Goal: Task Accomplishment & Management: Use online tool/utility

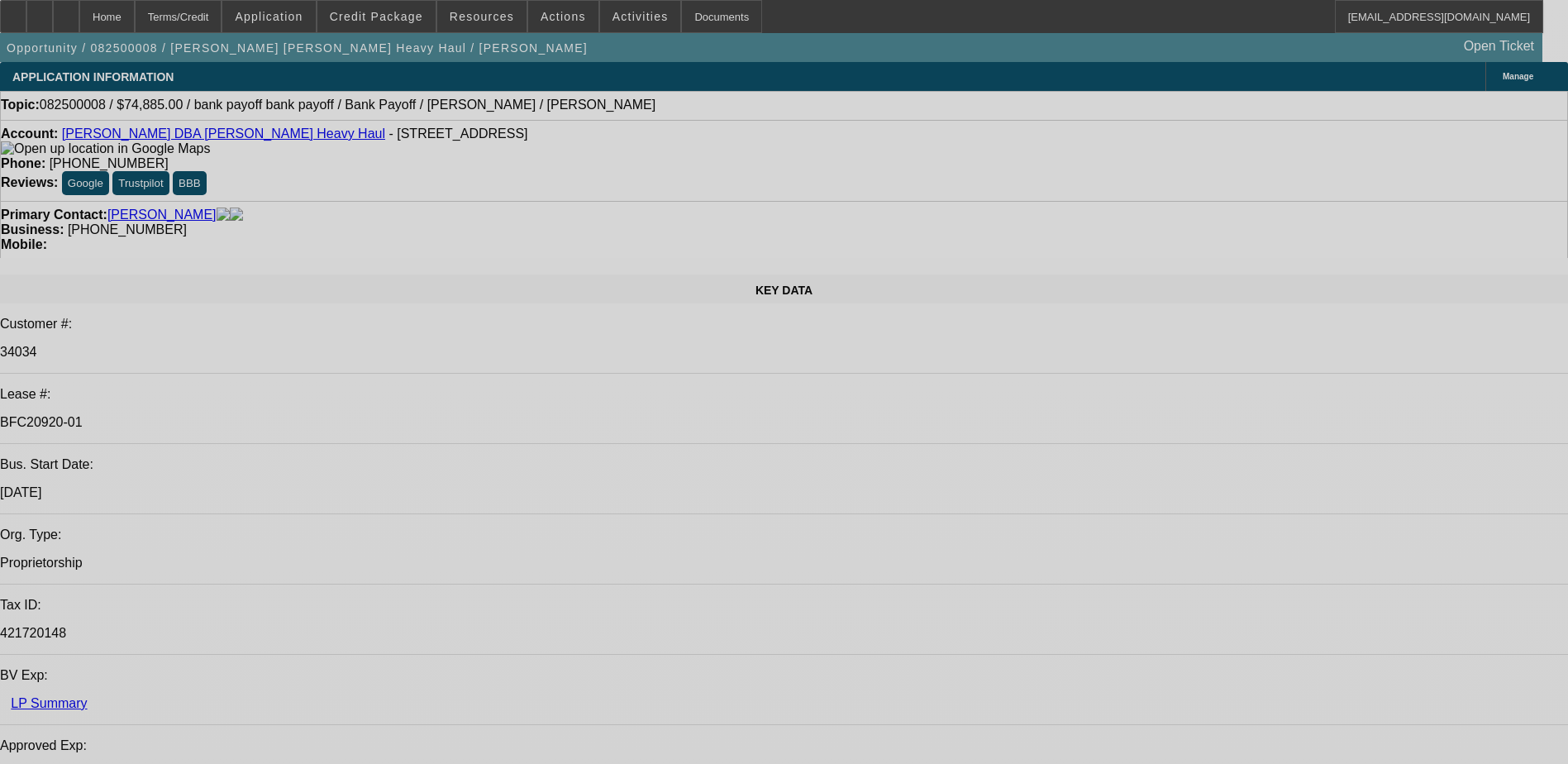
select select "0"
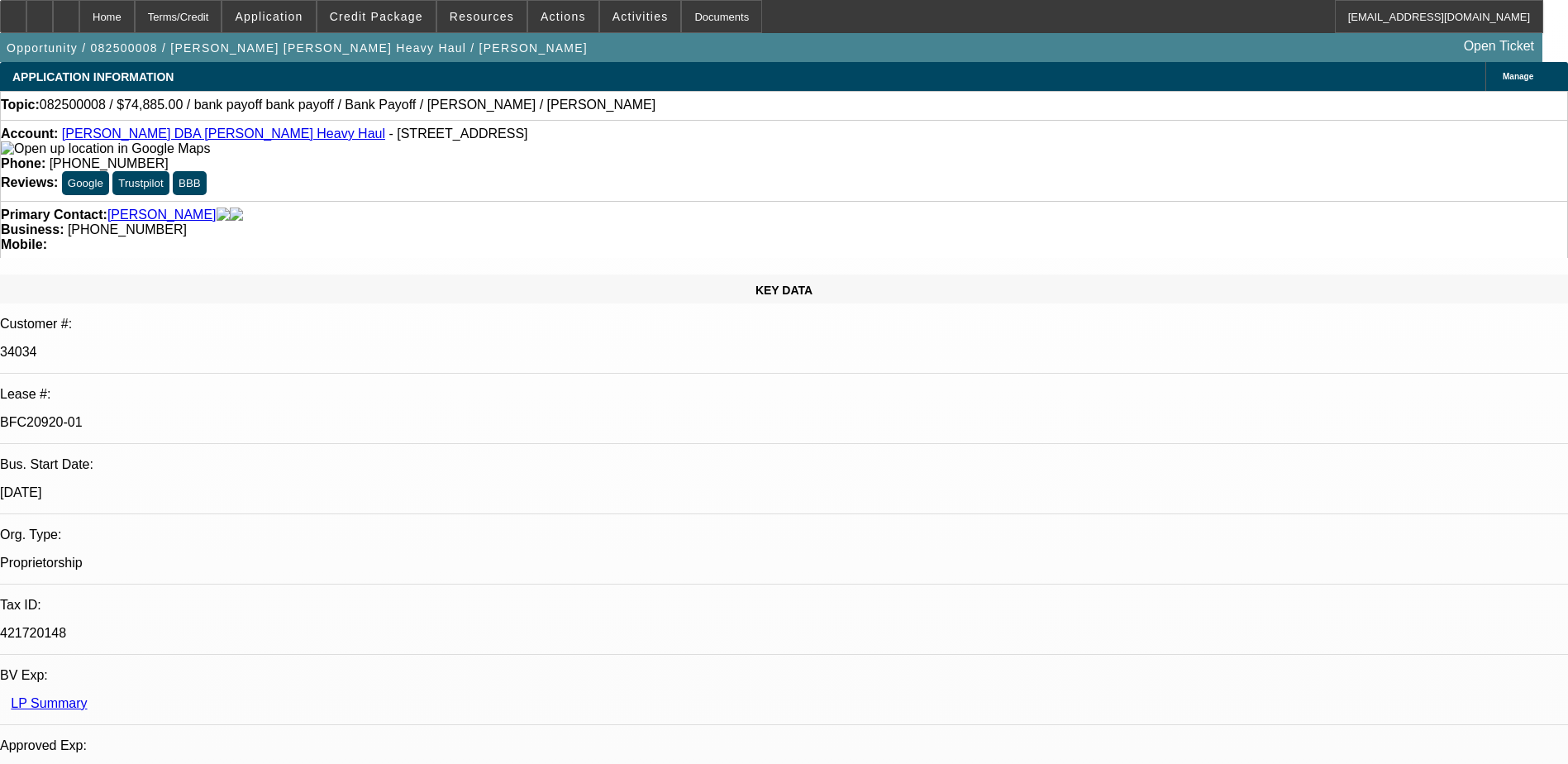
select select "2"
select select "0"
select select "2"
select select "0"
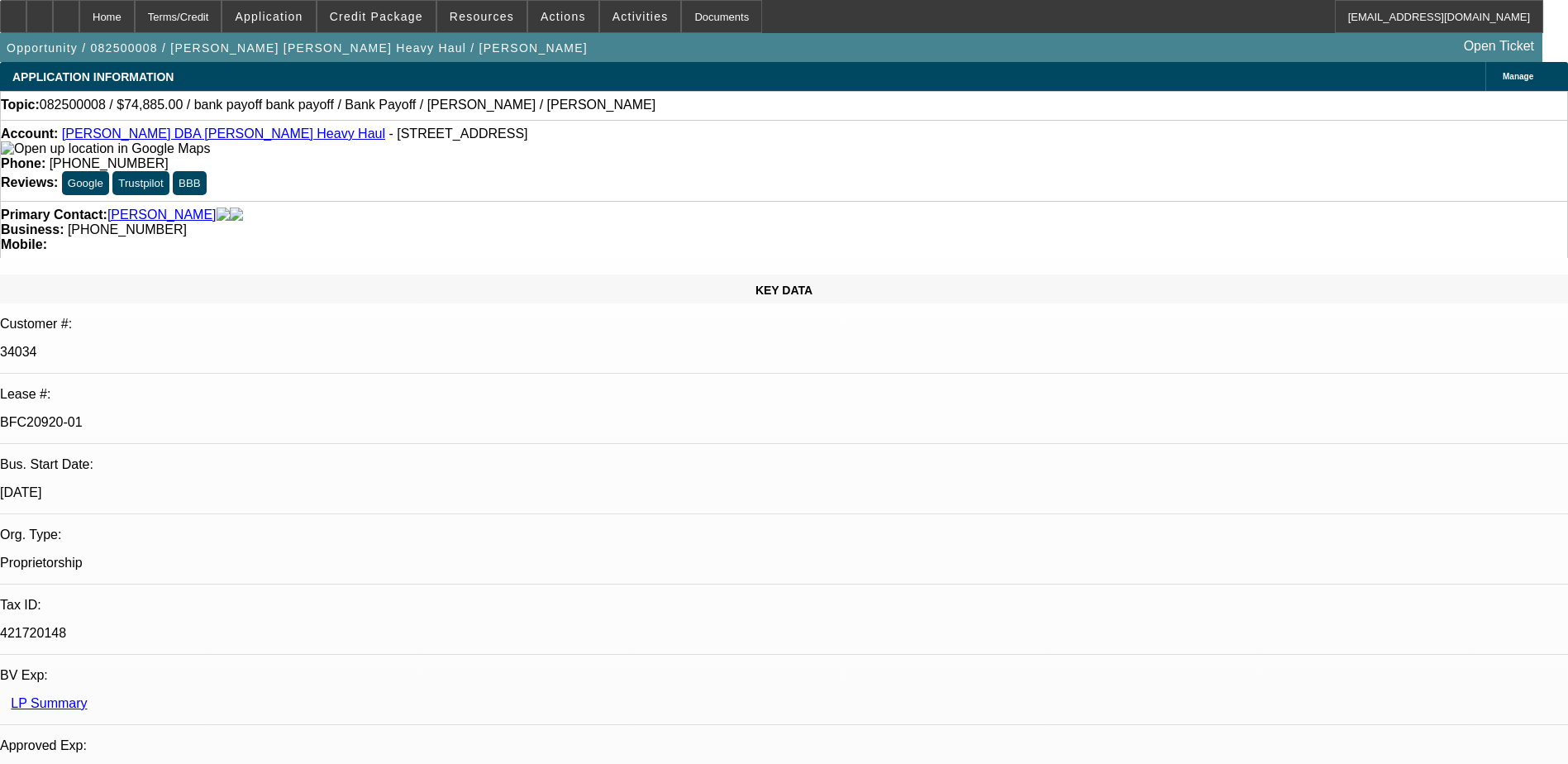
select select "0"
select select "2"
select select "0"
select select "2"
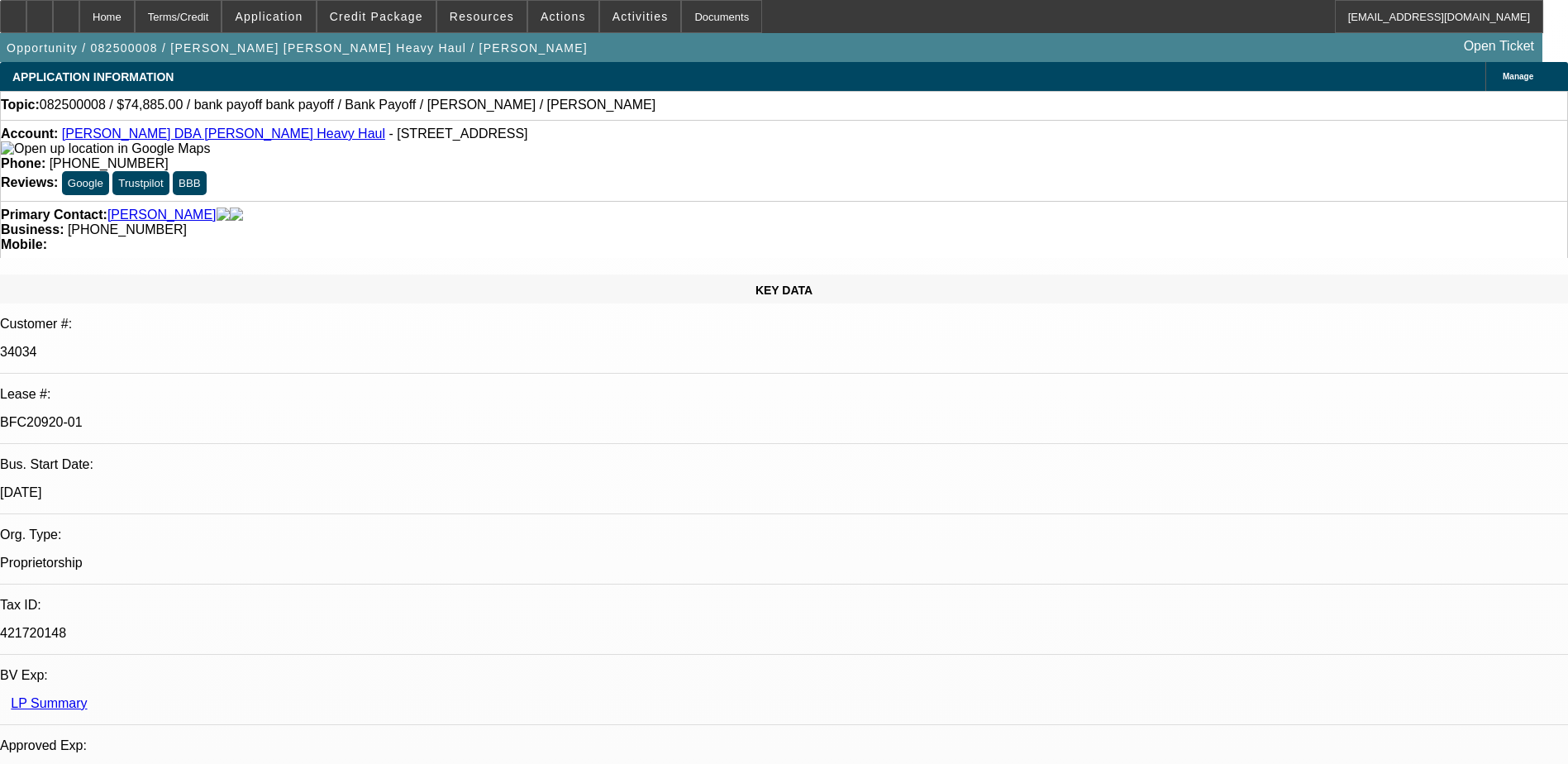
select select "0"
select select "1"
select select "2"
select select "6"
select select "1"
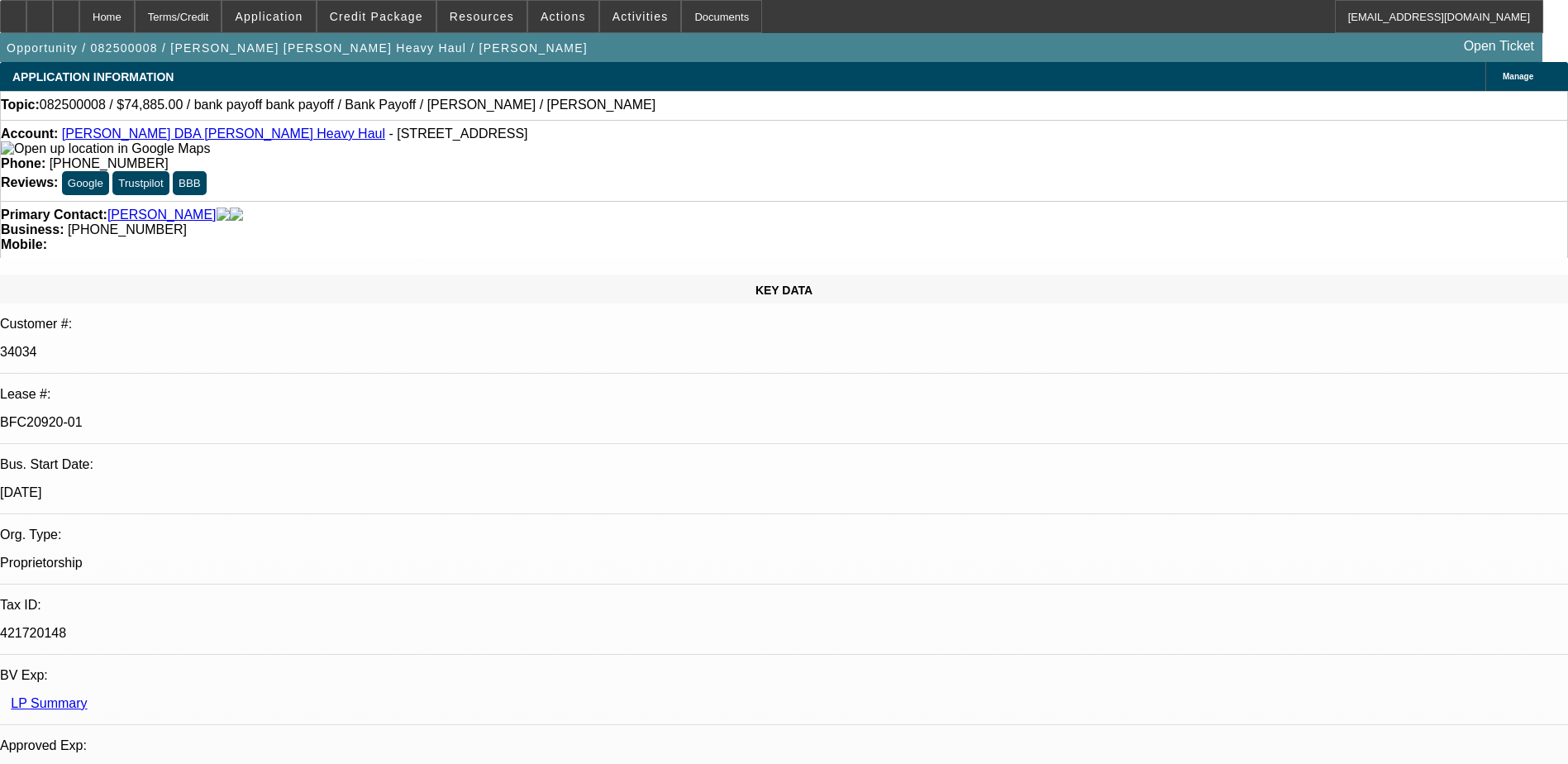
select select "2"
select select "6"
select select "1"
select select "2"
select select "6"
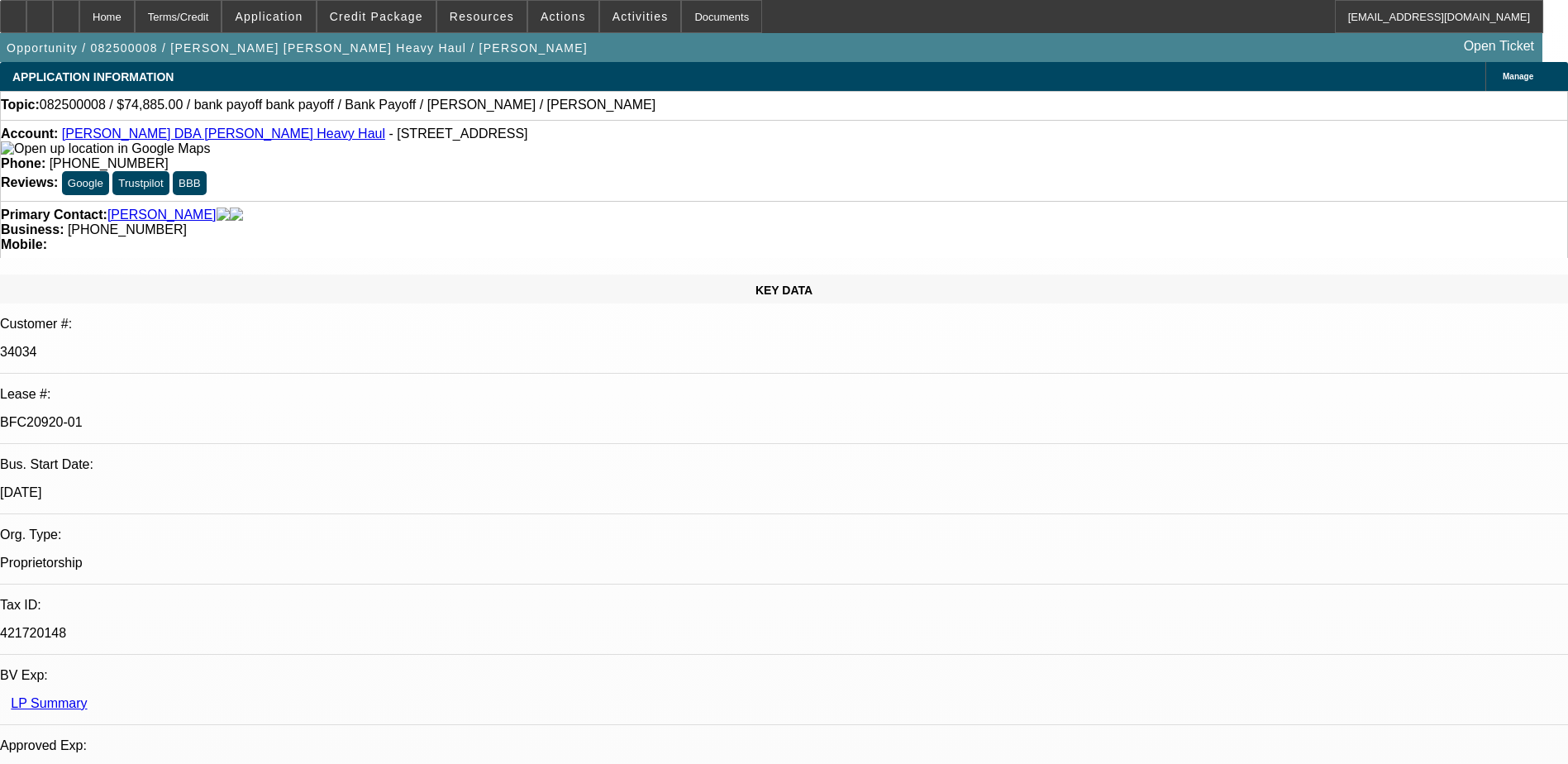
select select "1"
select select "2"
select select "6"
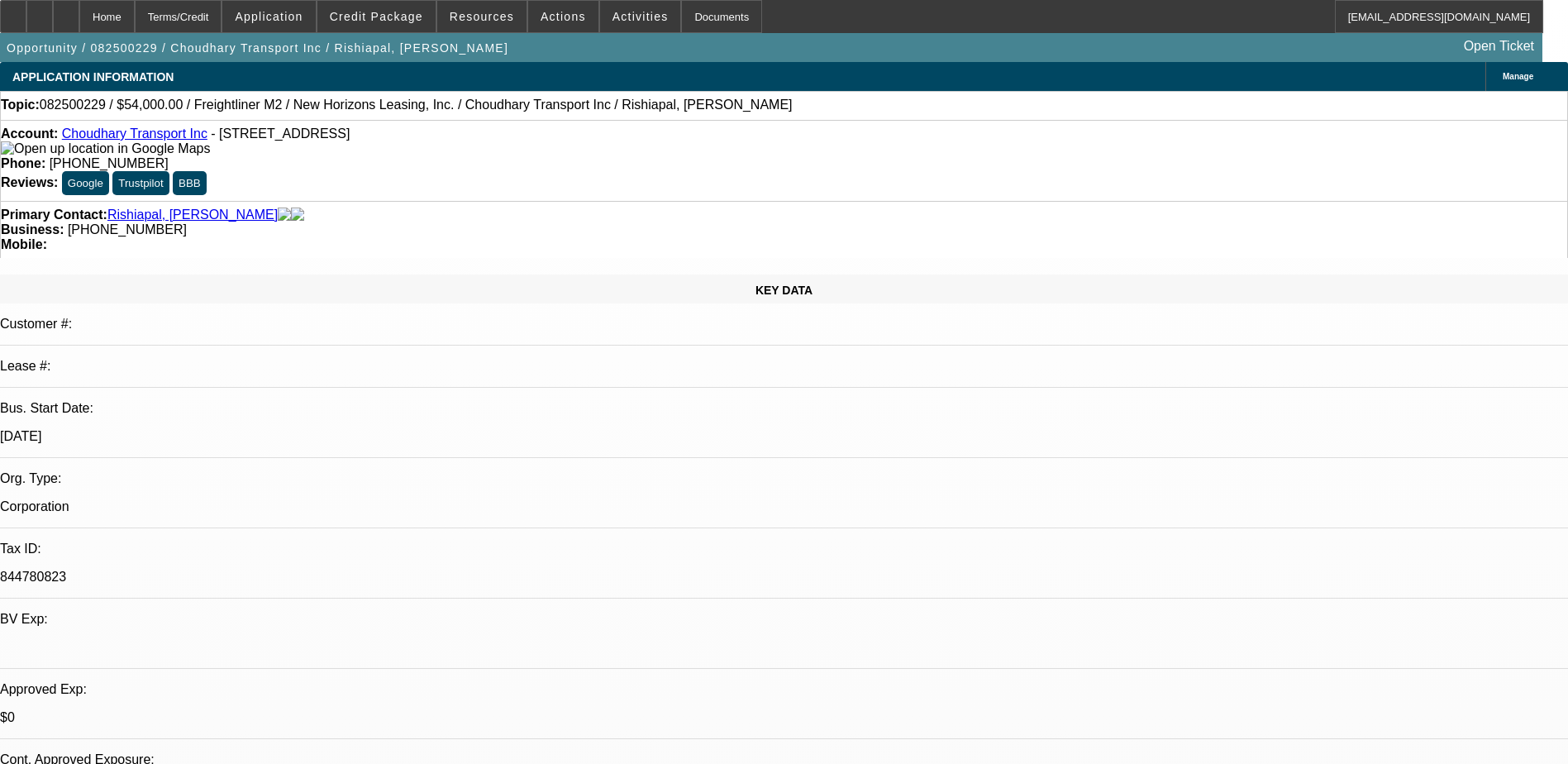
select select "0"
select select "2"
select select "0"
select select "19"
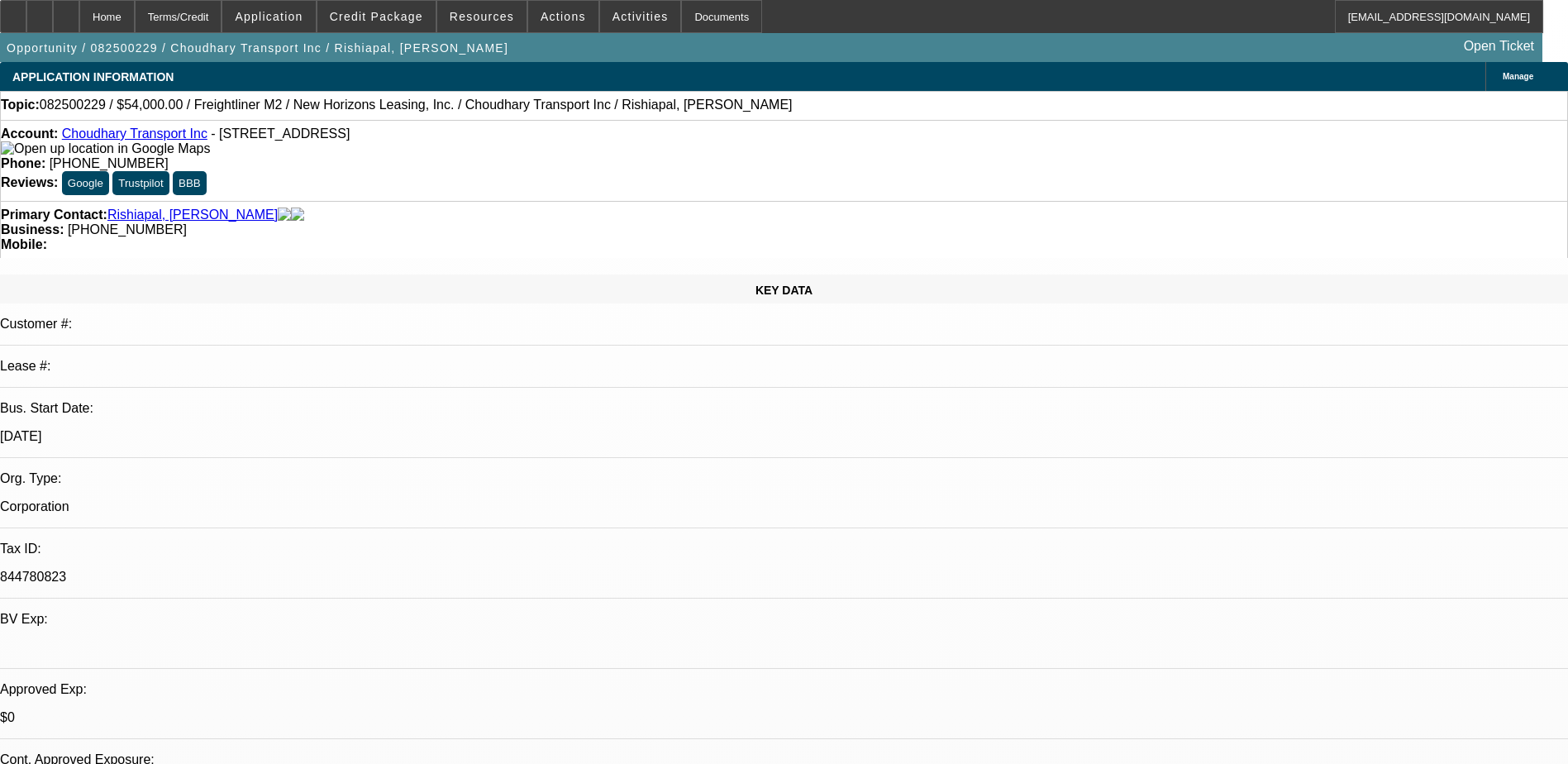
select select "0"
select select "2"
select select "0"
select select "19"
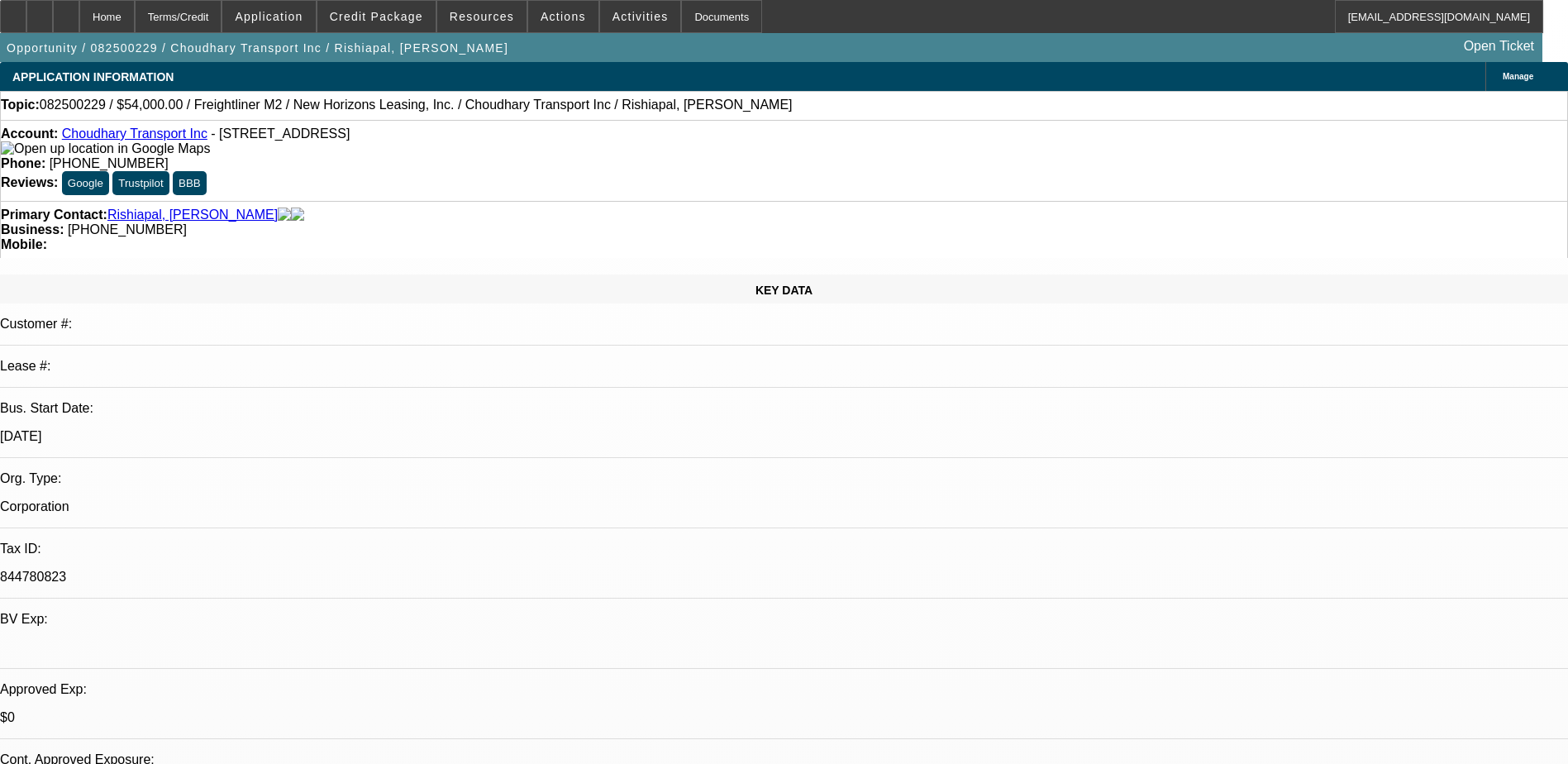
select select "0"
select select "2"
select select "0"
select select "19"
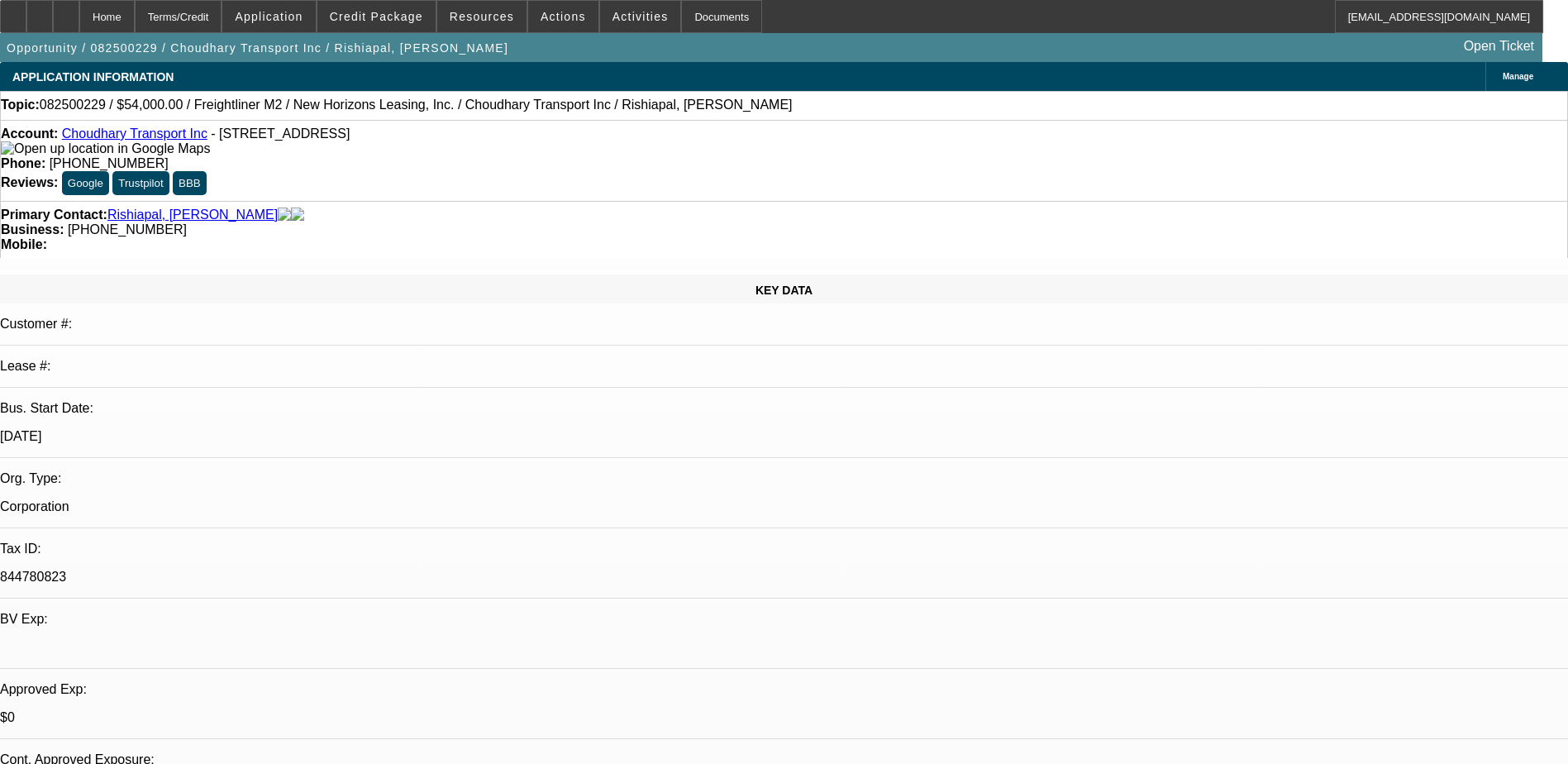
select select "0"
select select "2"
select select "0.1"
select select "4"
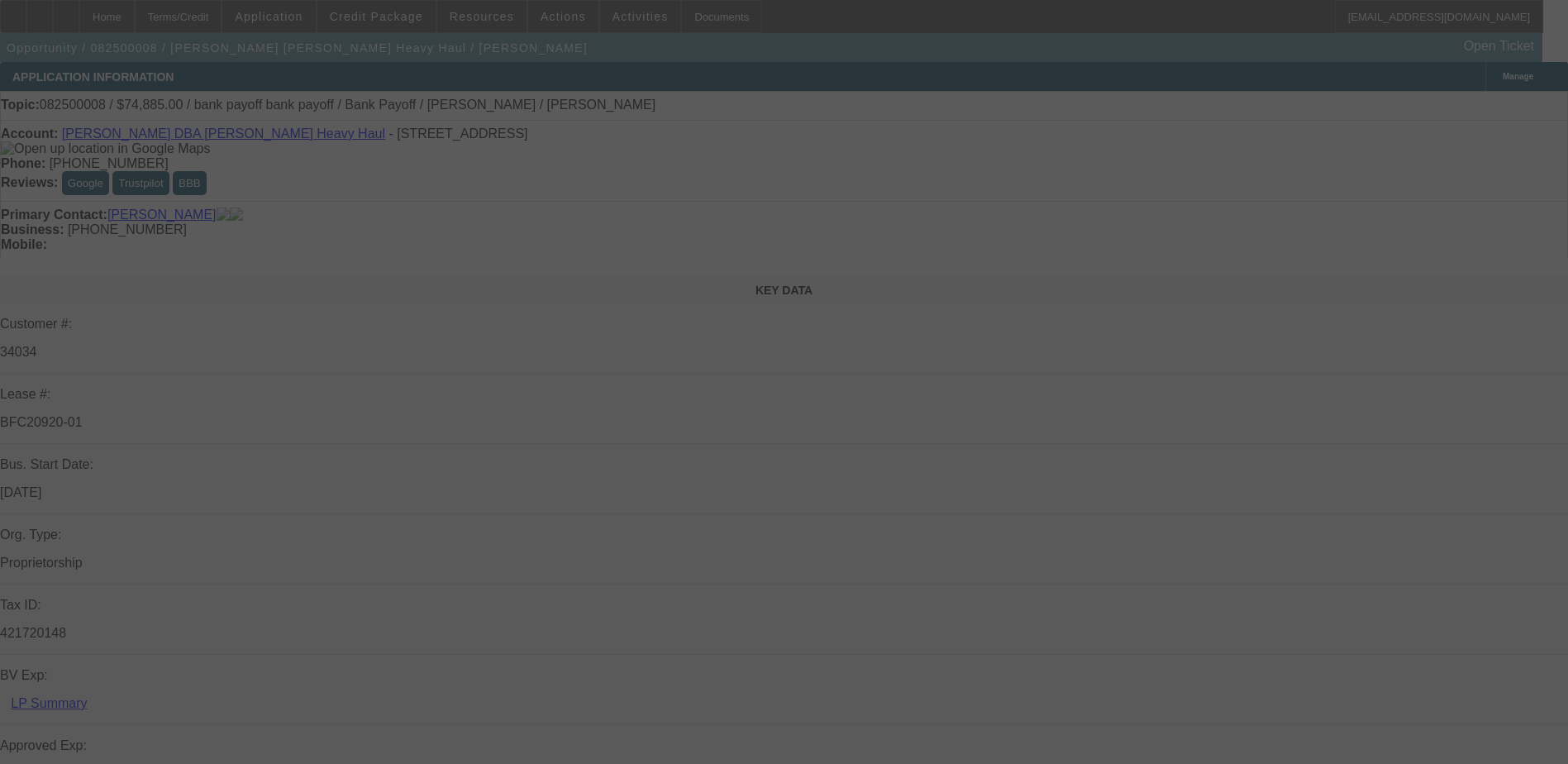
select select "0"
select select "2"
select select "0"
select select "2"
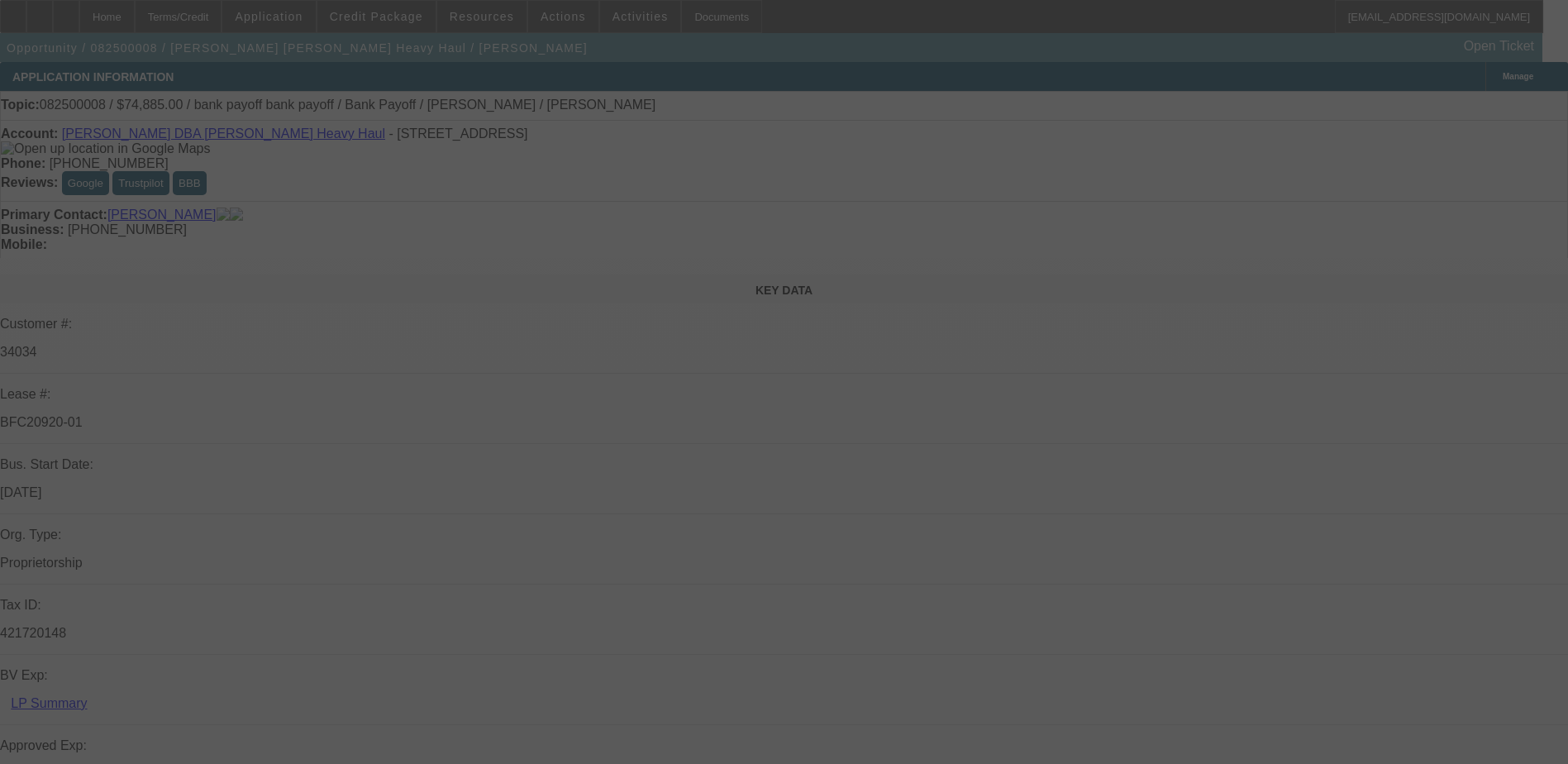
select select "0"
select select "2"
select select "0"
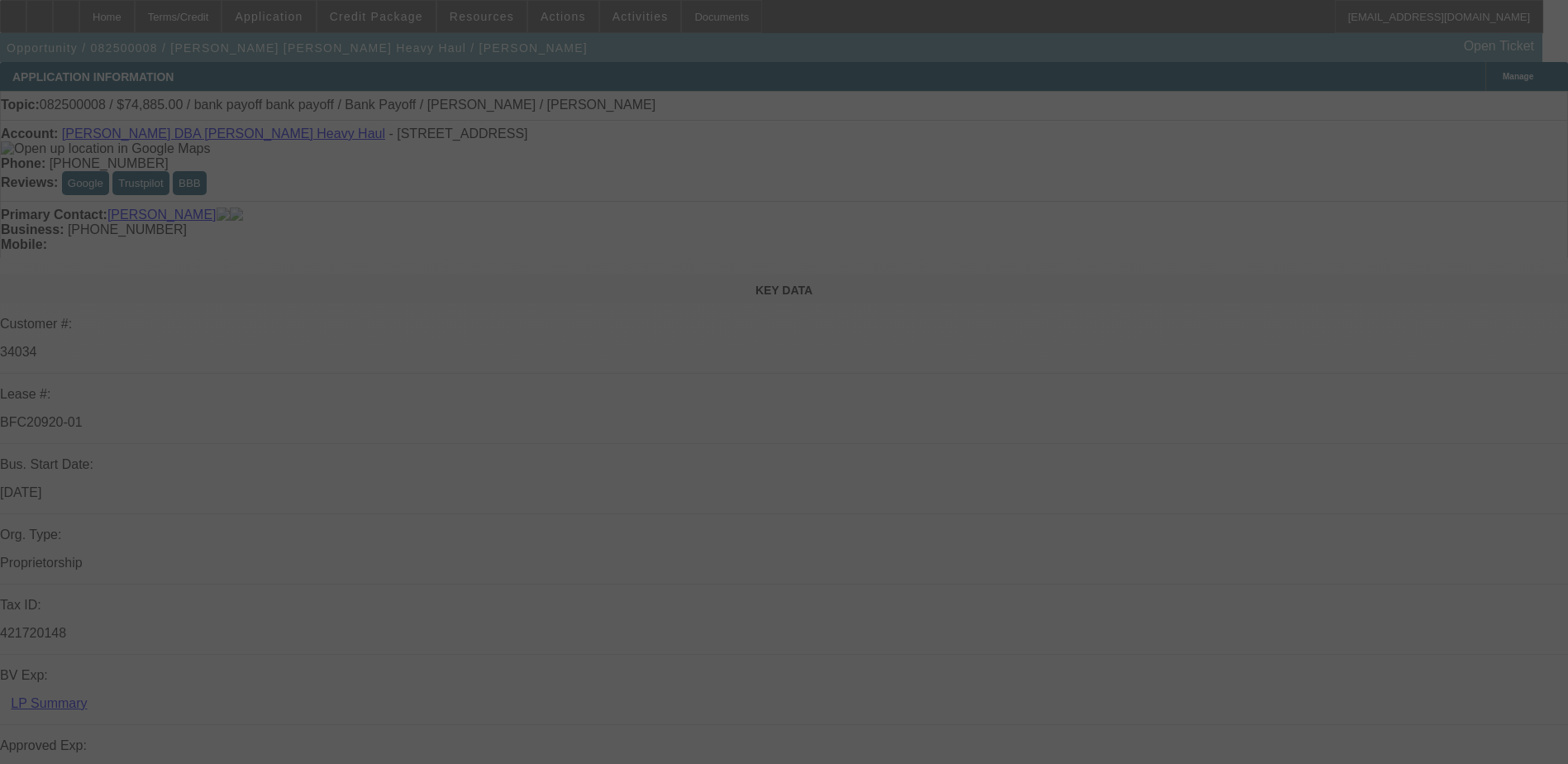
select select "2"
select select "0"
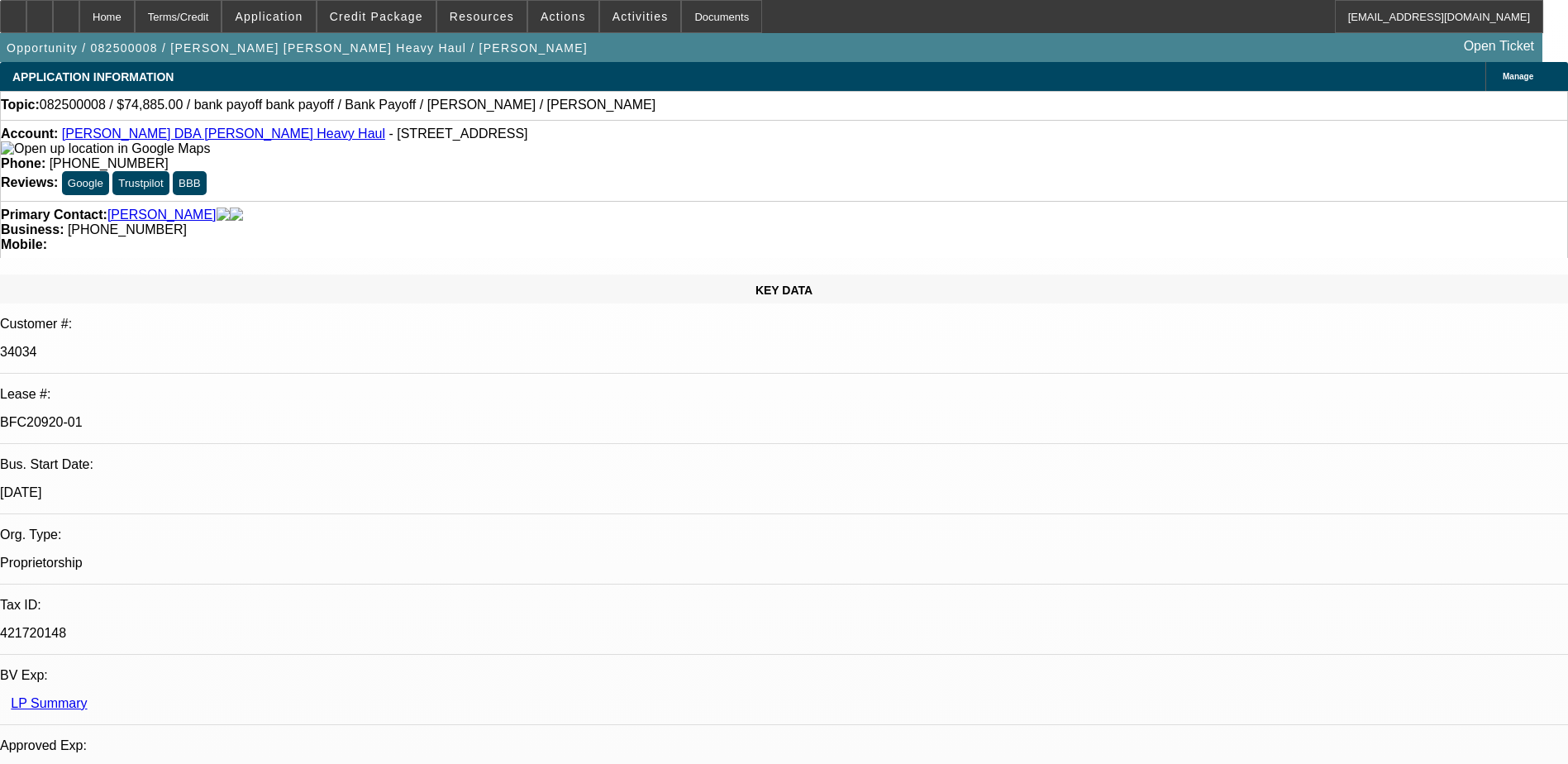
select select "1"
select select "2"
select select "6"
select select "1"
select select "2"
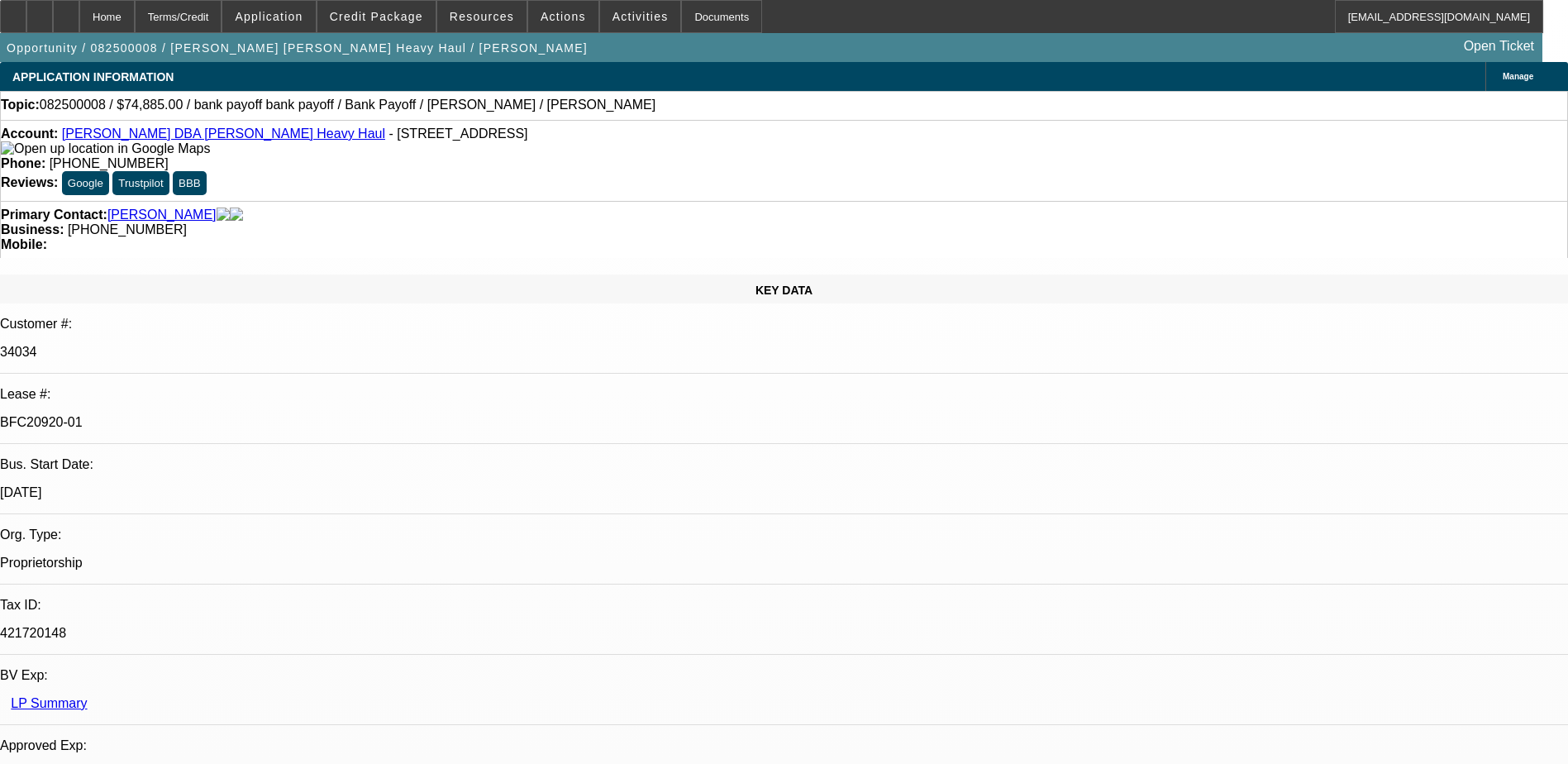
select select "6"
select select "1"
select select "2"
select select "6"
select select "1"
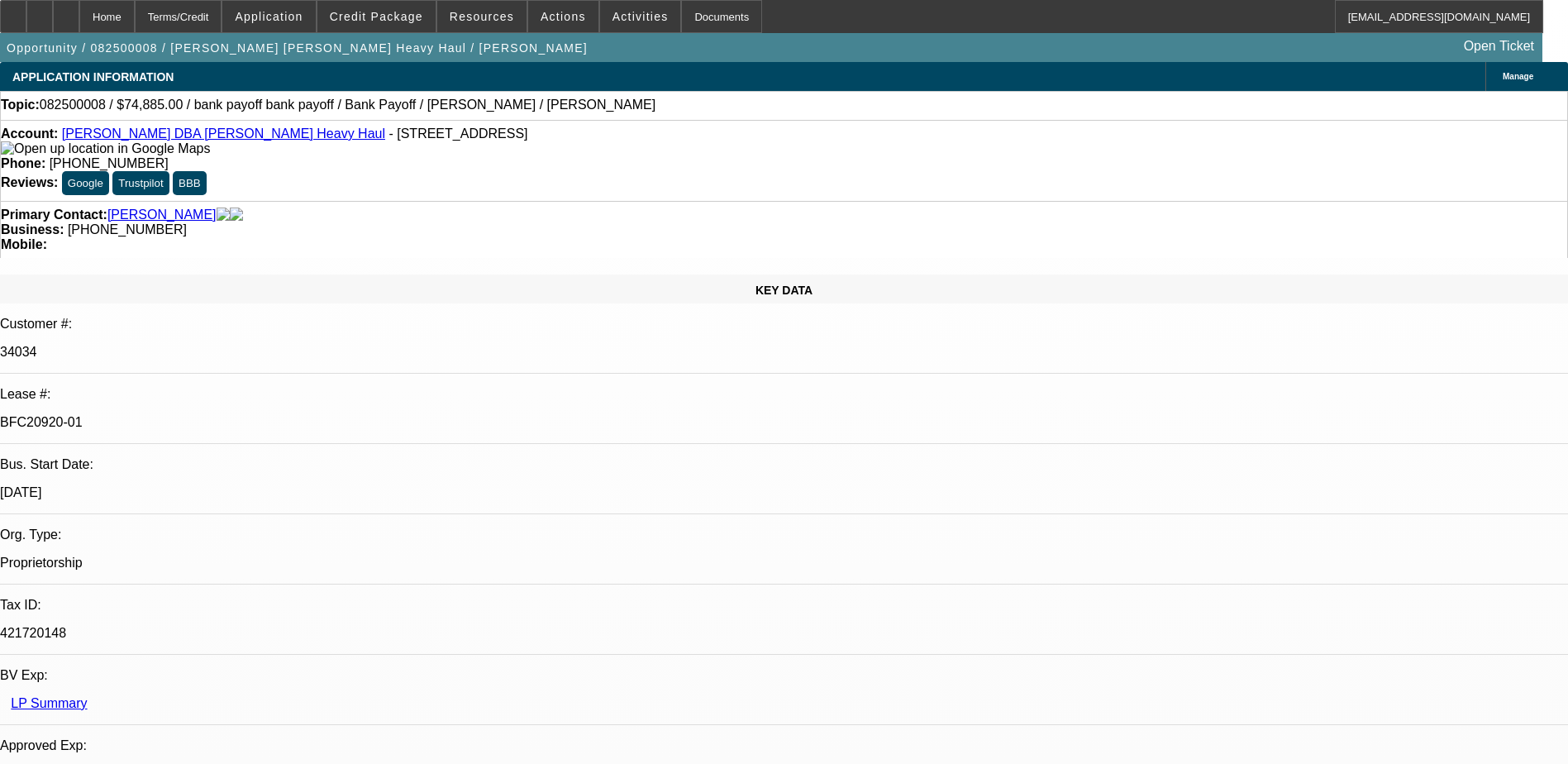
select select "2"
select select "6"
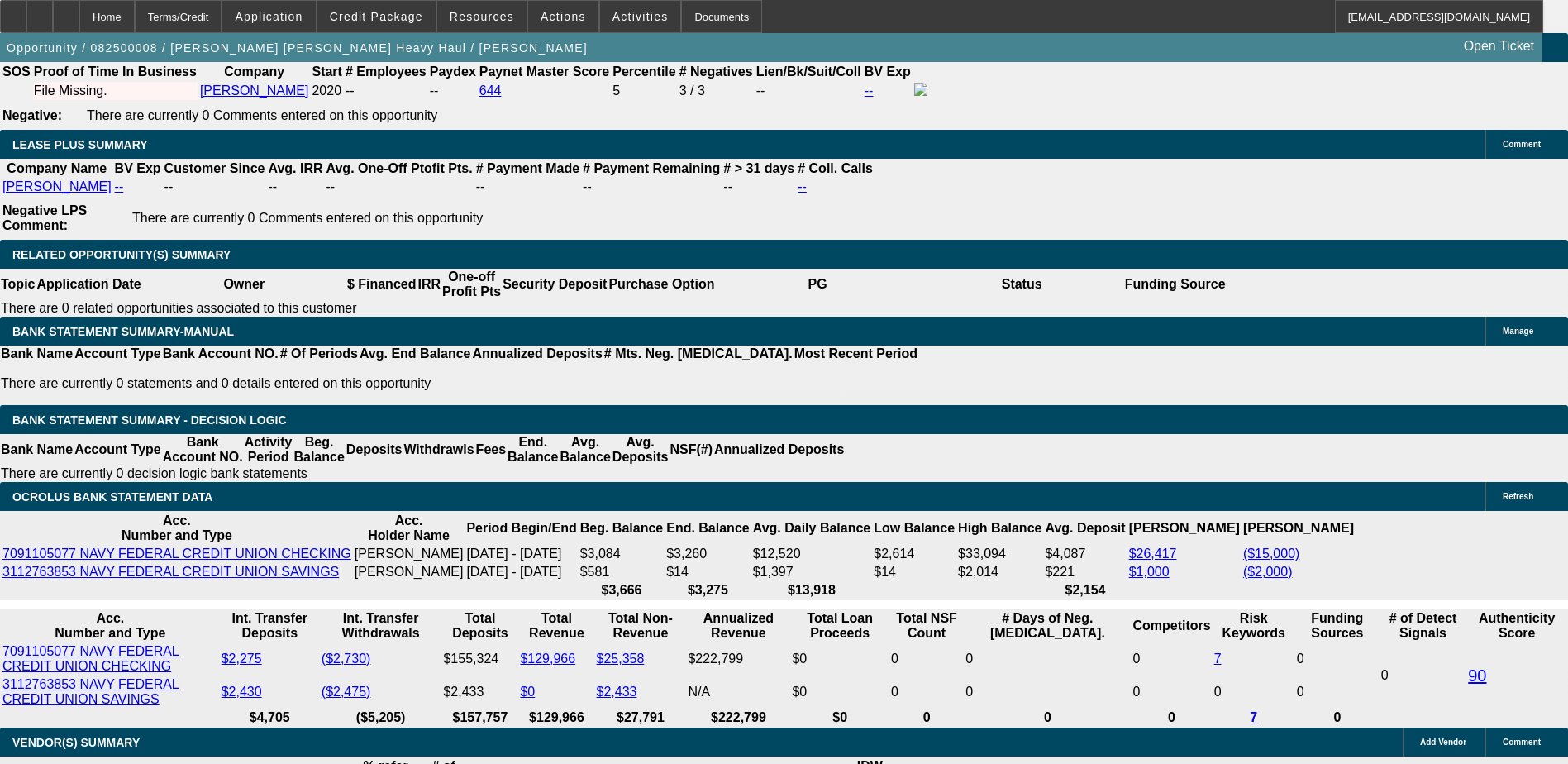
scroll to position [2810, 0]
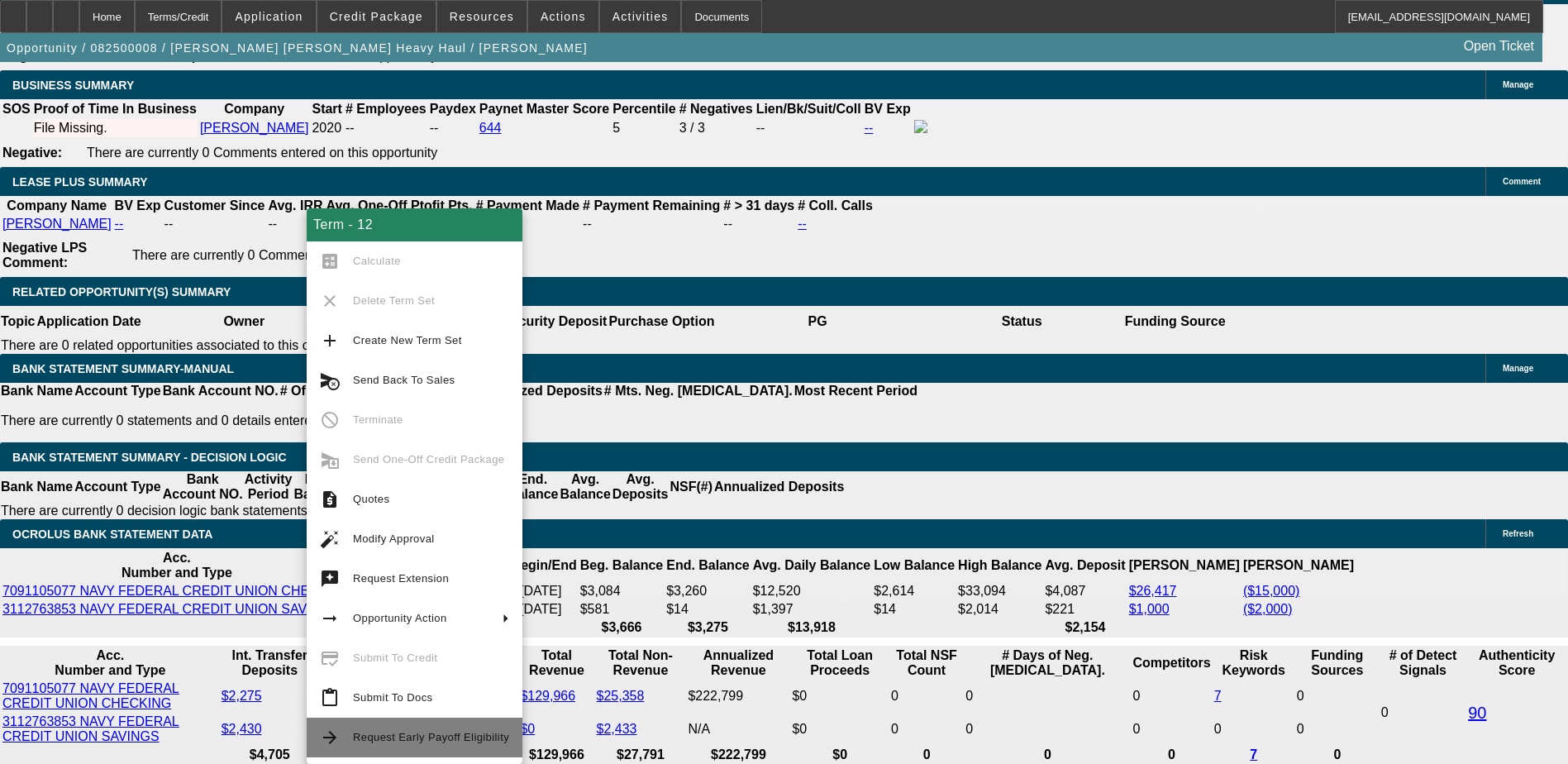
click at [441, 748] on button "arrow_forward Request Early Payoff Eligibility" at bounding box center [414, 737] width 216 height 40
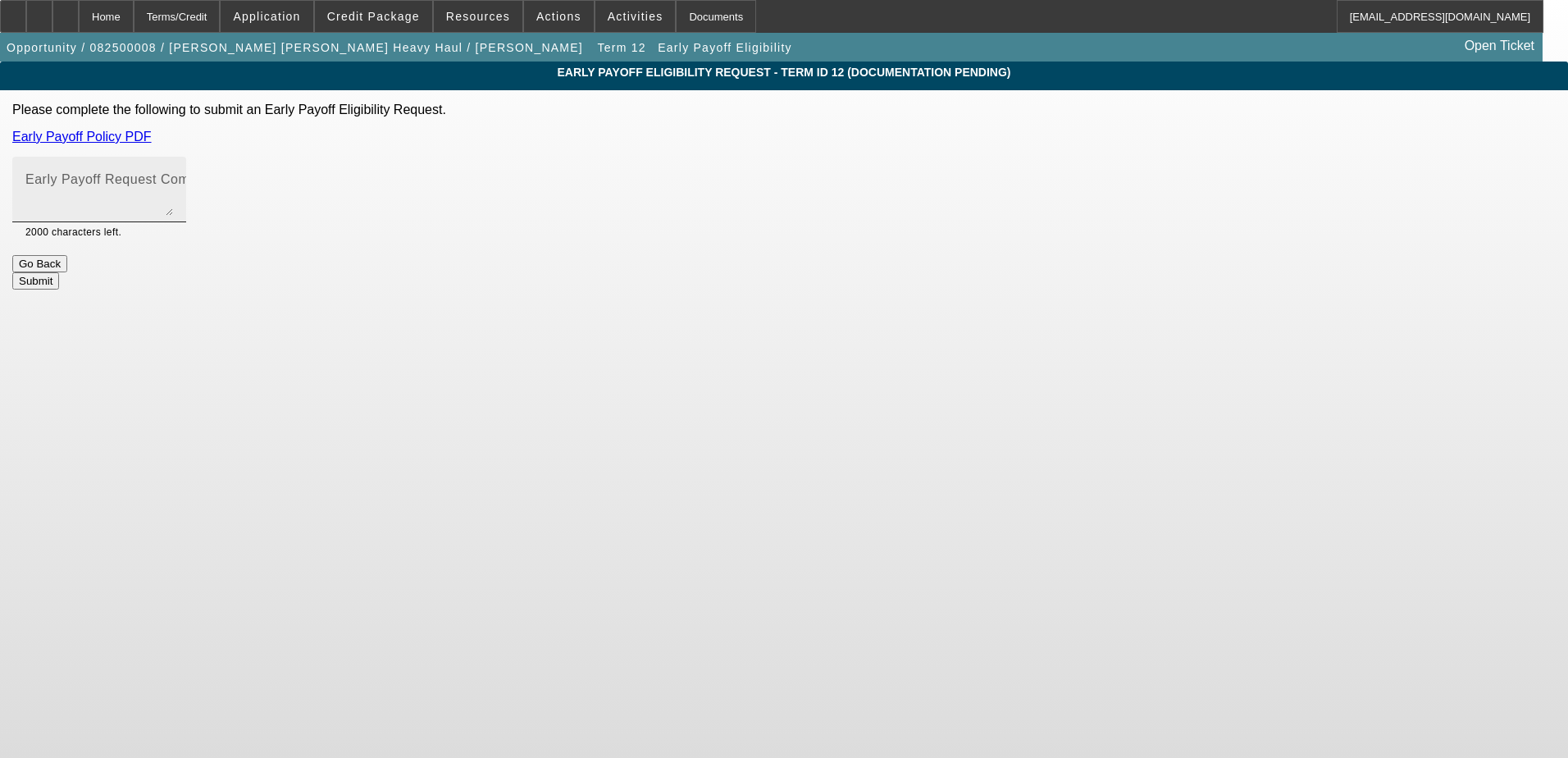
click at [221, 186] on mat-label "Early Payoff Request Comment" at bounding box center [123, 178] width 195 height 14
click at [173, 186] on textarea "Early Payoff Request Comment" at bounding box center [99, 196] width 147 height 40
drag, startPoint x: 779, startPoint y: 210, endPoint x: 540, endPoint y: 174, distance: 241.7
click at [540, 174] on div "Early Payoff Eligibility Request - Term ID 12 (Documentation Pending) Please co…" at bounding box center [784, 175] width 1568 height 227
type textarea "PG said he needs EPO in order to move forward can you review and EPO on this de…"
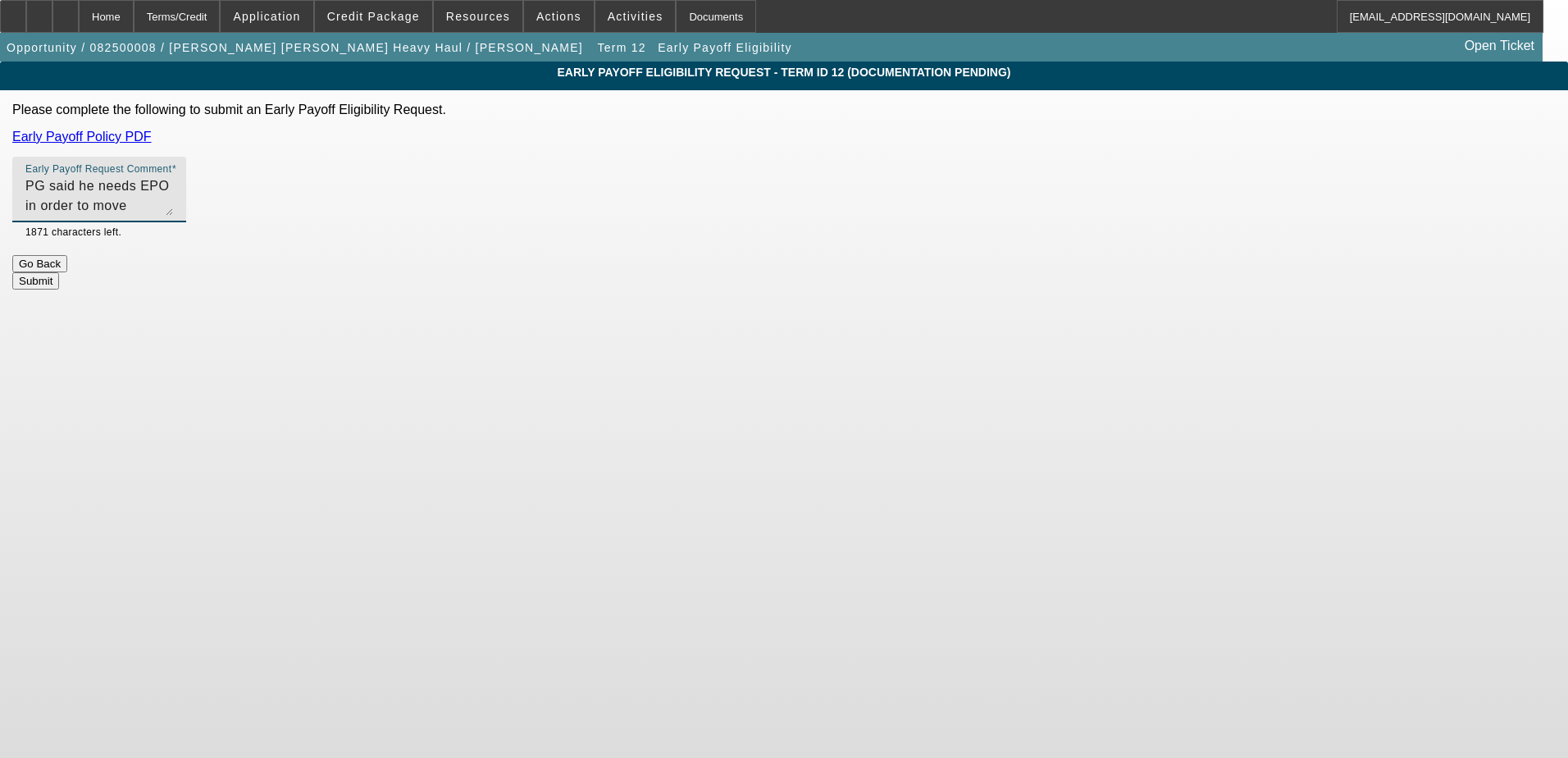
drag, startPoint x: 193, startPoint y: 144, endPoint x: 171, endPoint y: 102, distance: 47.4
click at [192, 143] on app-early-payoff-eligibility "Early Payoff Eligibility Request - Term ID 12 (Documentation Pending) Please co…" at bounding box center [784, 175] width 1568 height 227
click at [134, 16] on div "Home" at bounding box center [106, 16] width 55 height 33
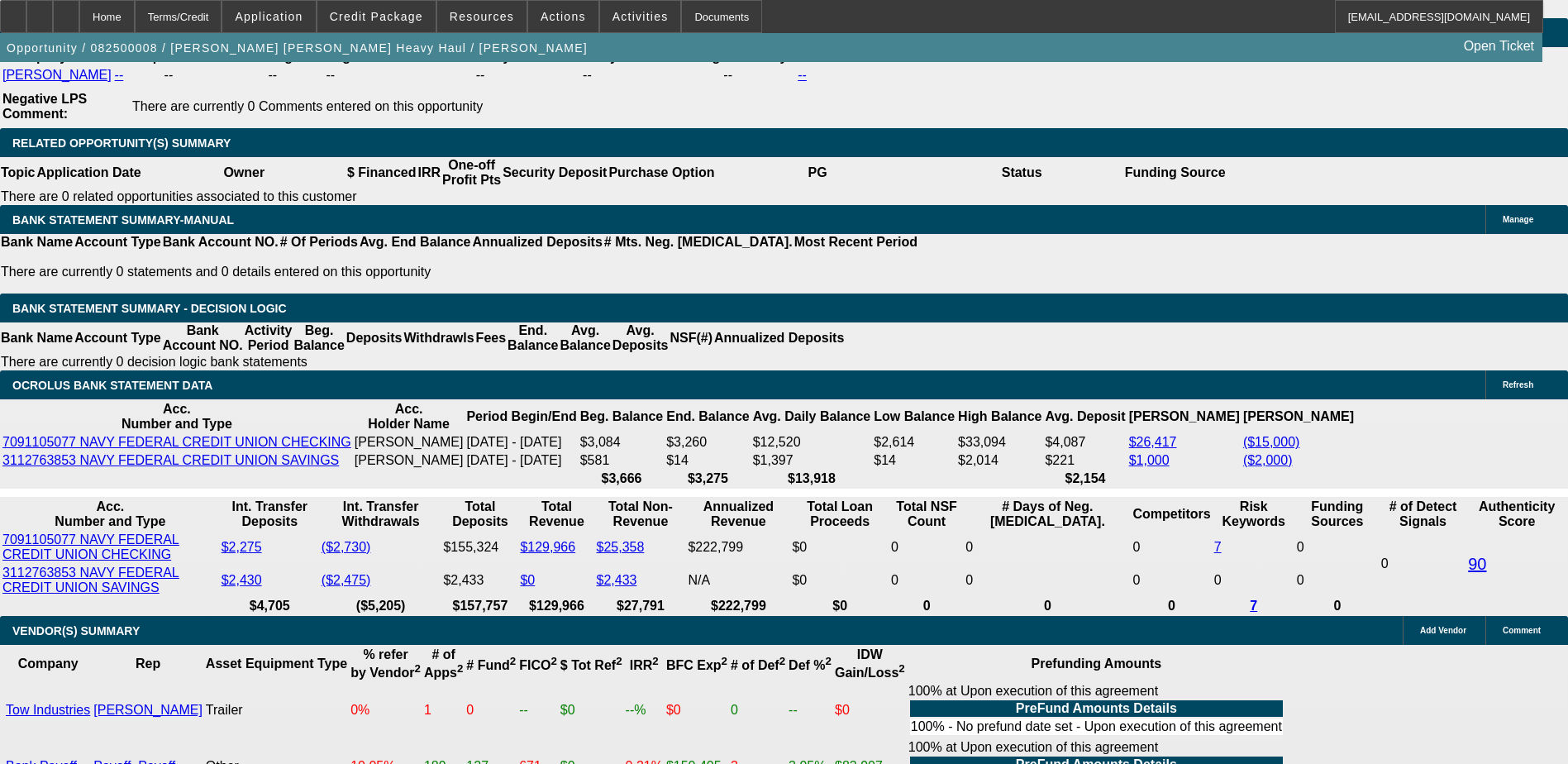
scroll to position [2961, 0]
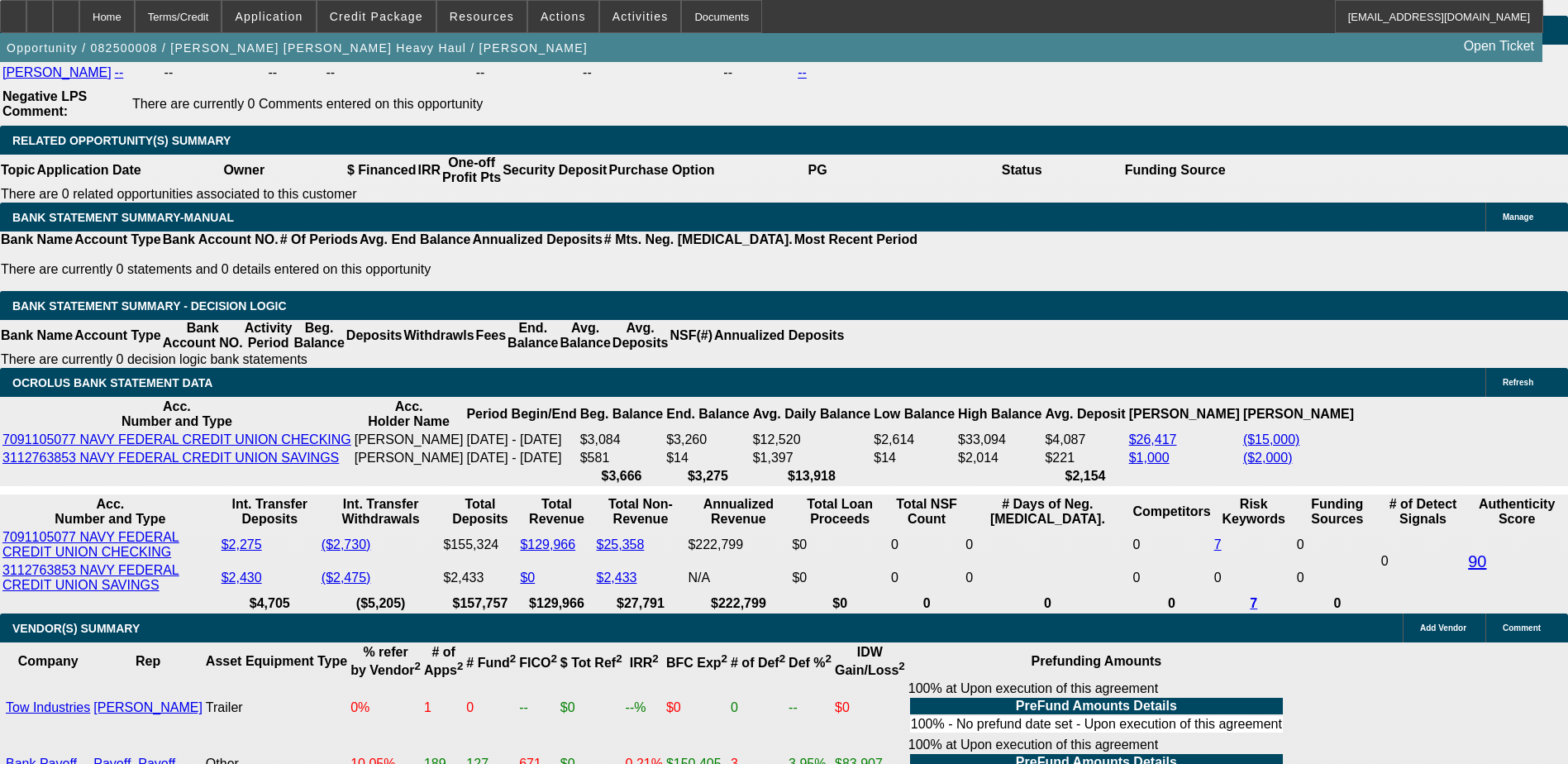
select select "0"
select select "2"
select select "0"
select select "6"
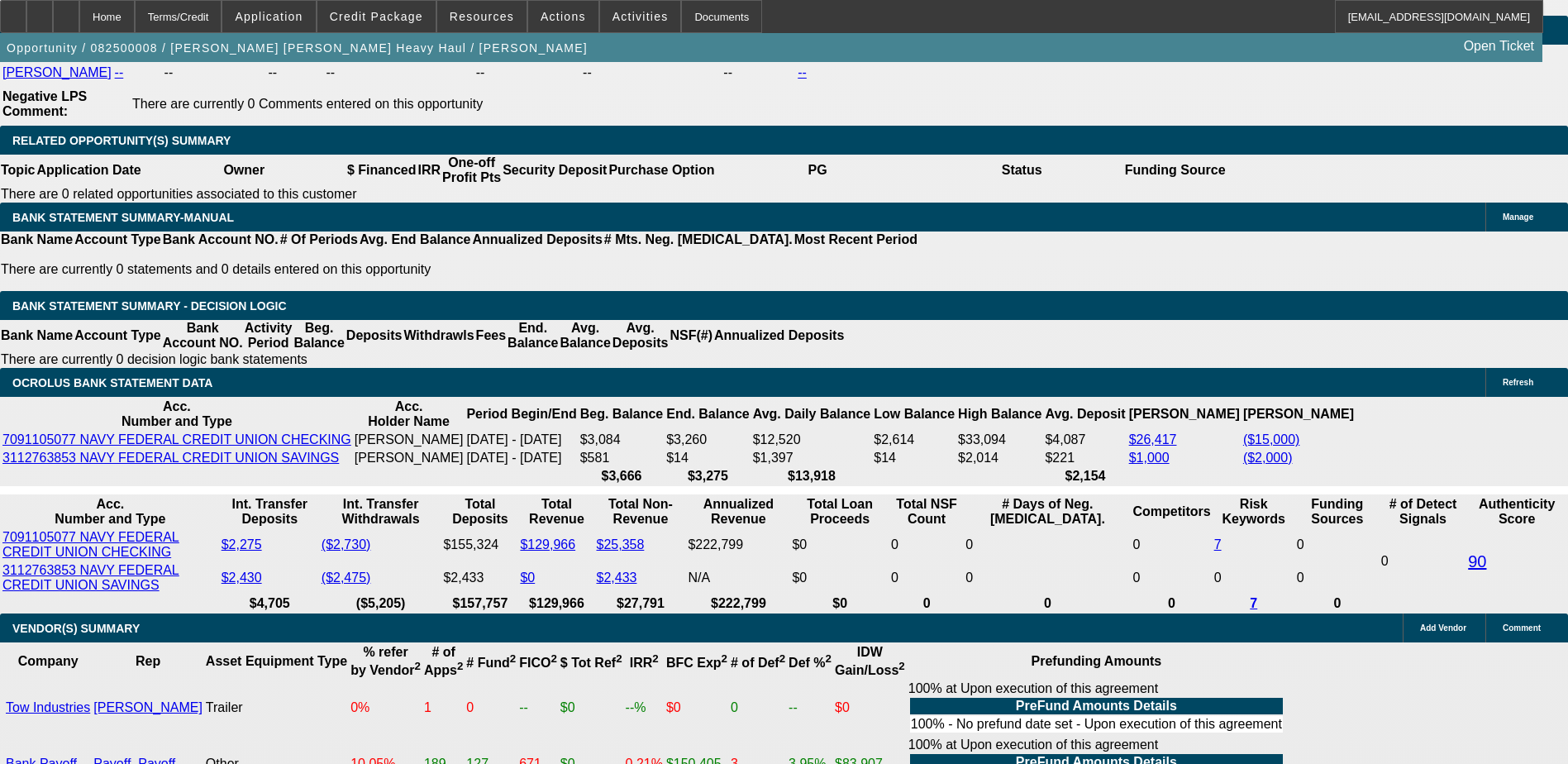
select select "0"
select select "2"
select select "0"
select select "6"
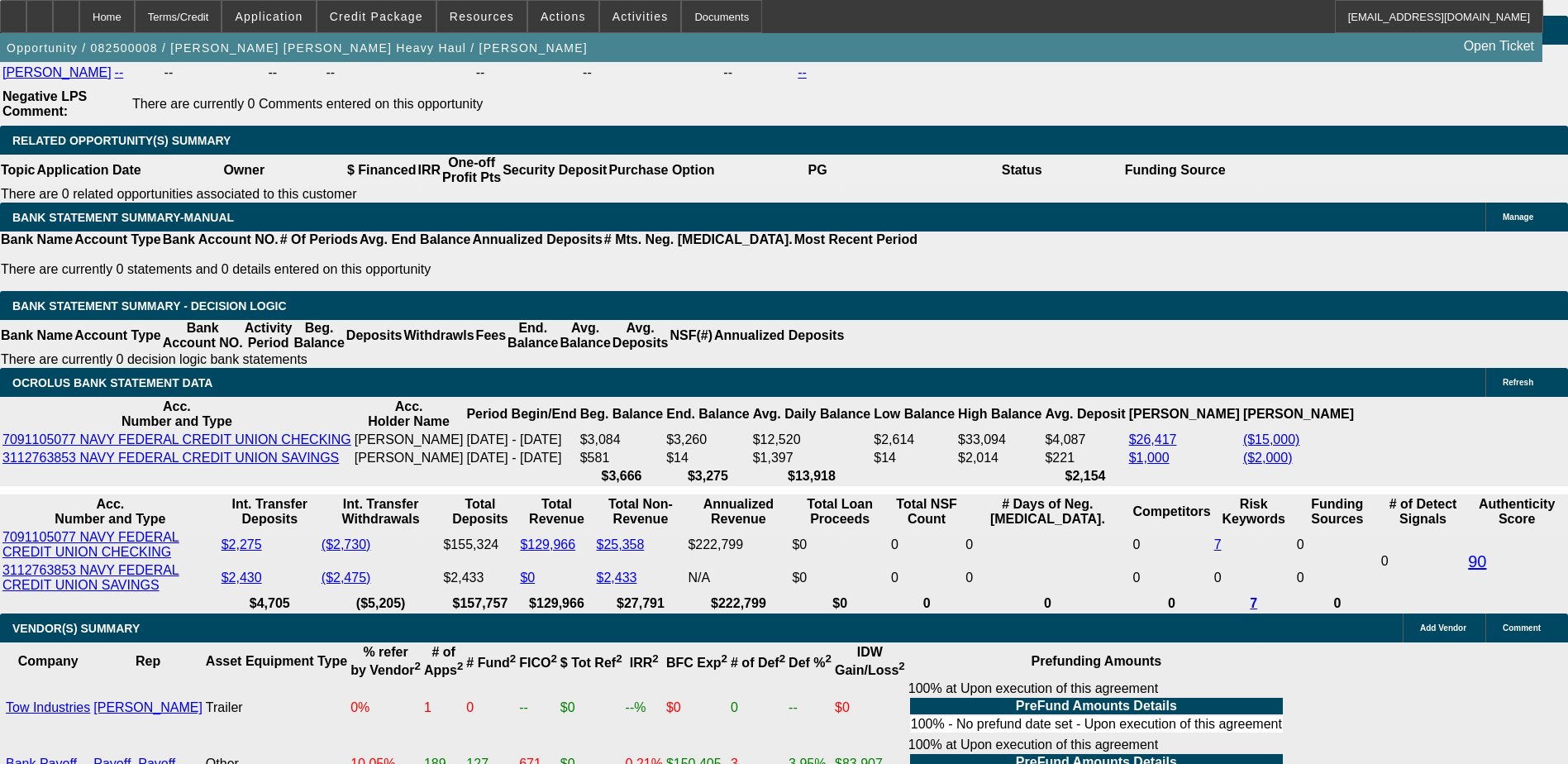
select select "0"
select select "2"
select select "0"
select select "6"
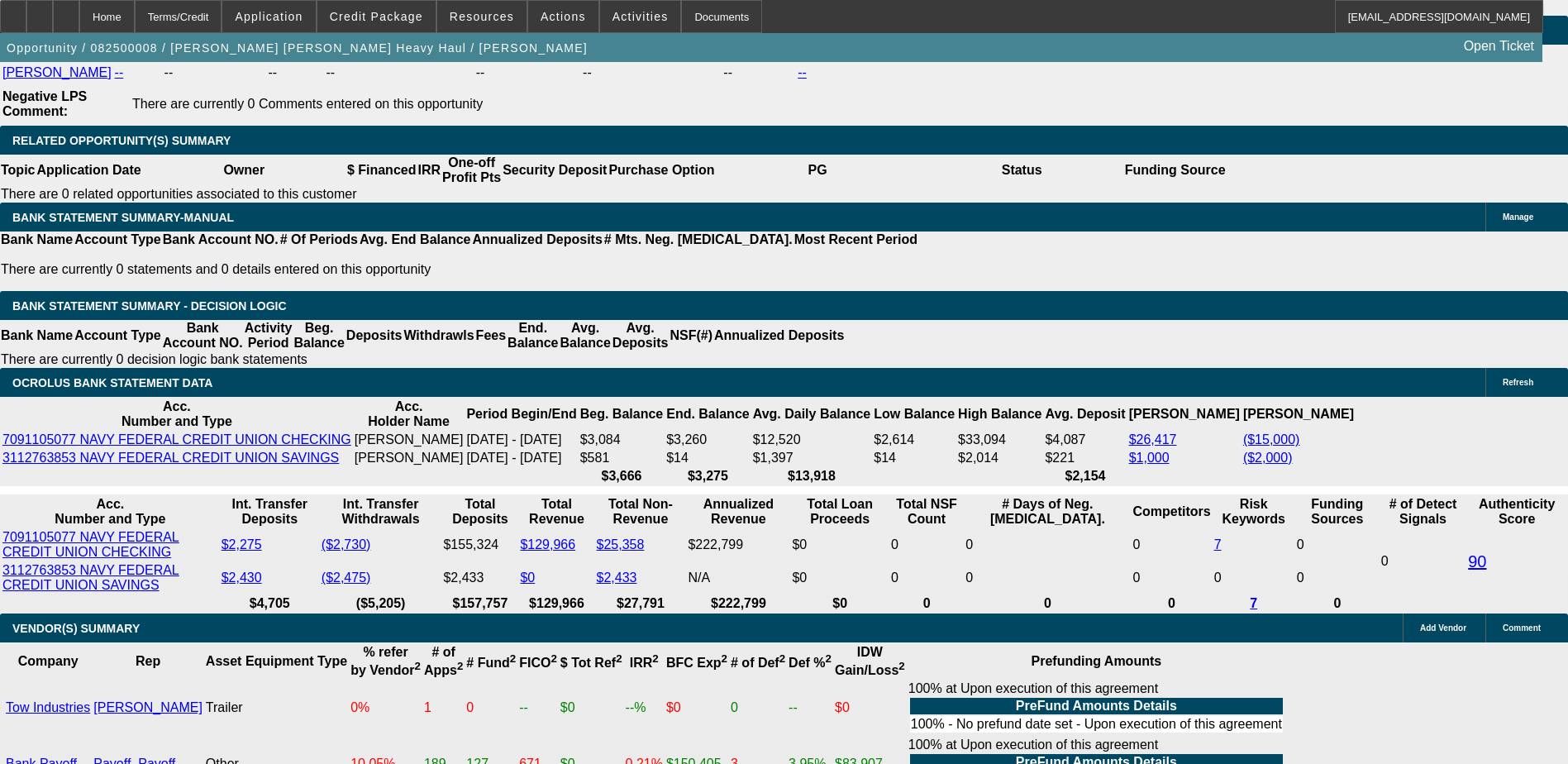
select select "0"
select select "2"
select select "0"
select select "6"
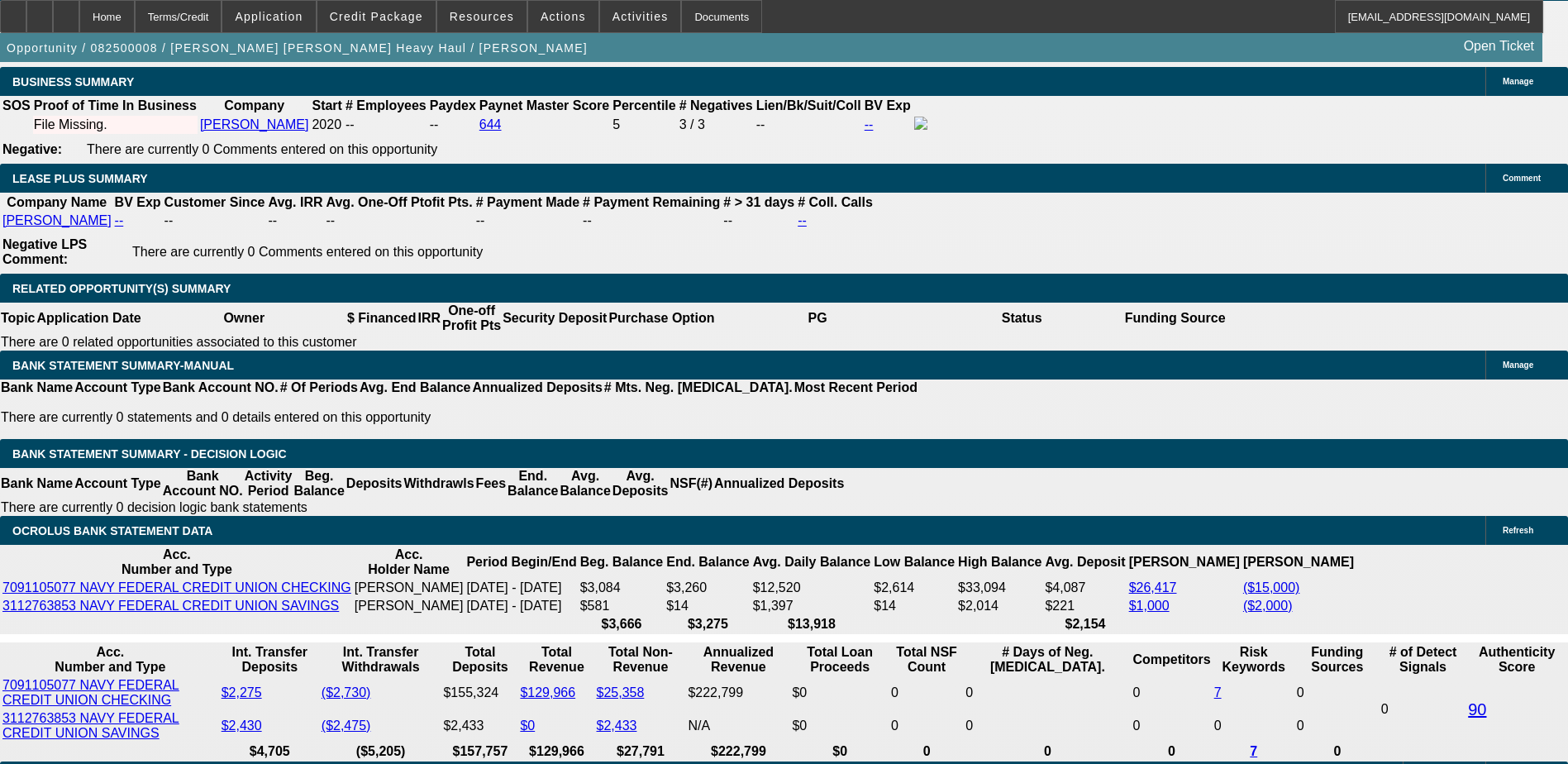
scroll to position [2796, 0]
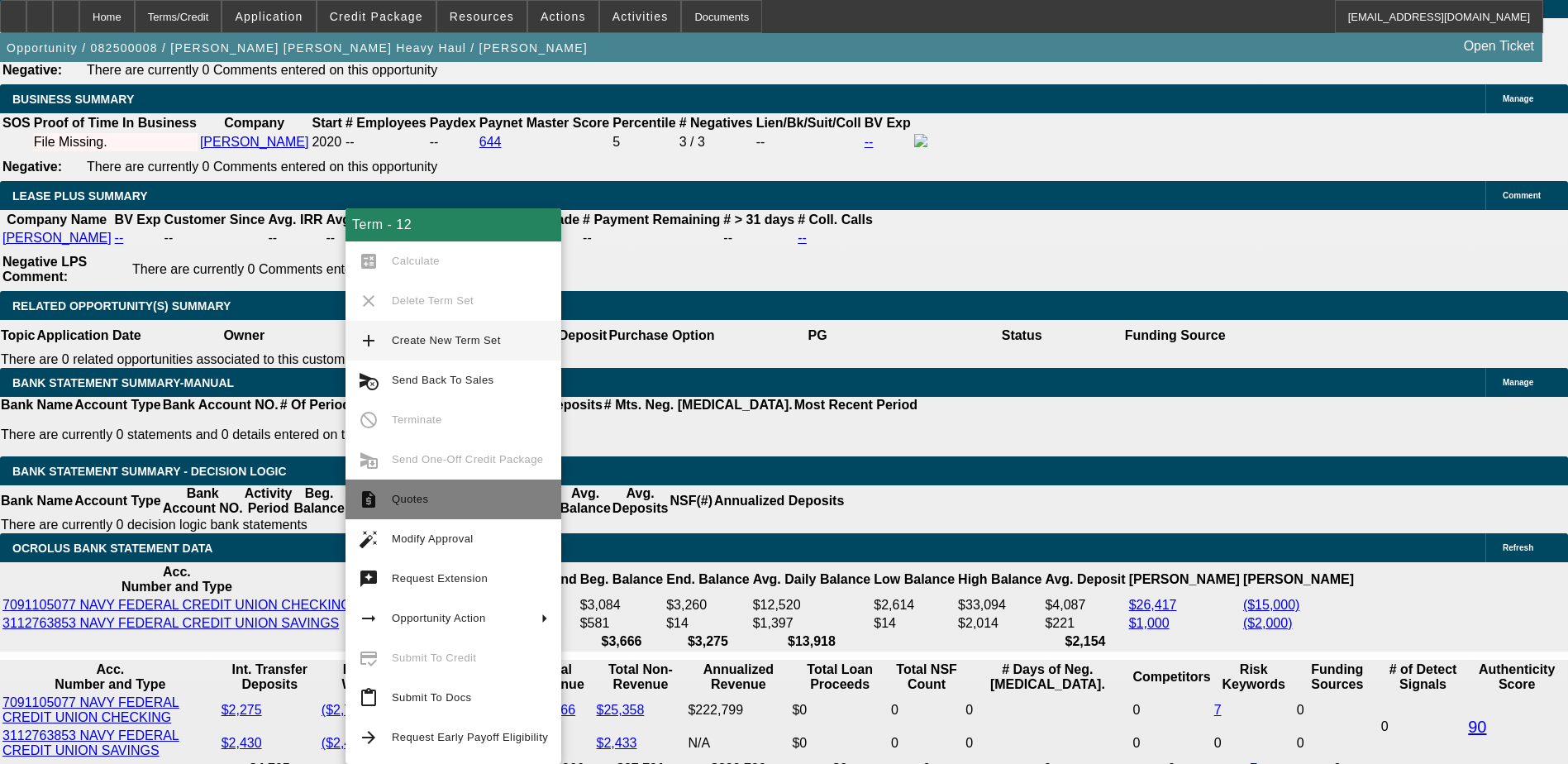
click at [445, 507] on span "Quotes" at bounding box center [470, 499] width 156 height 20
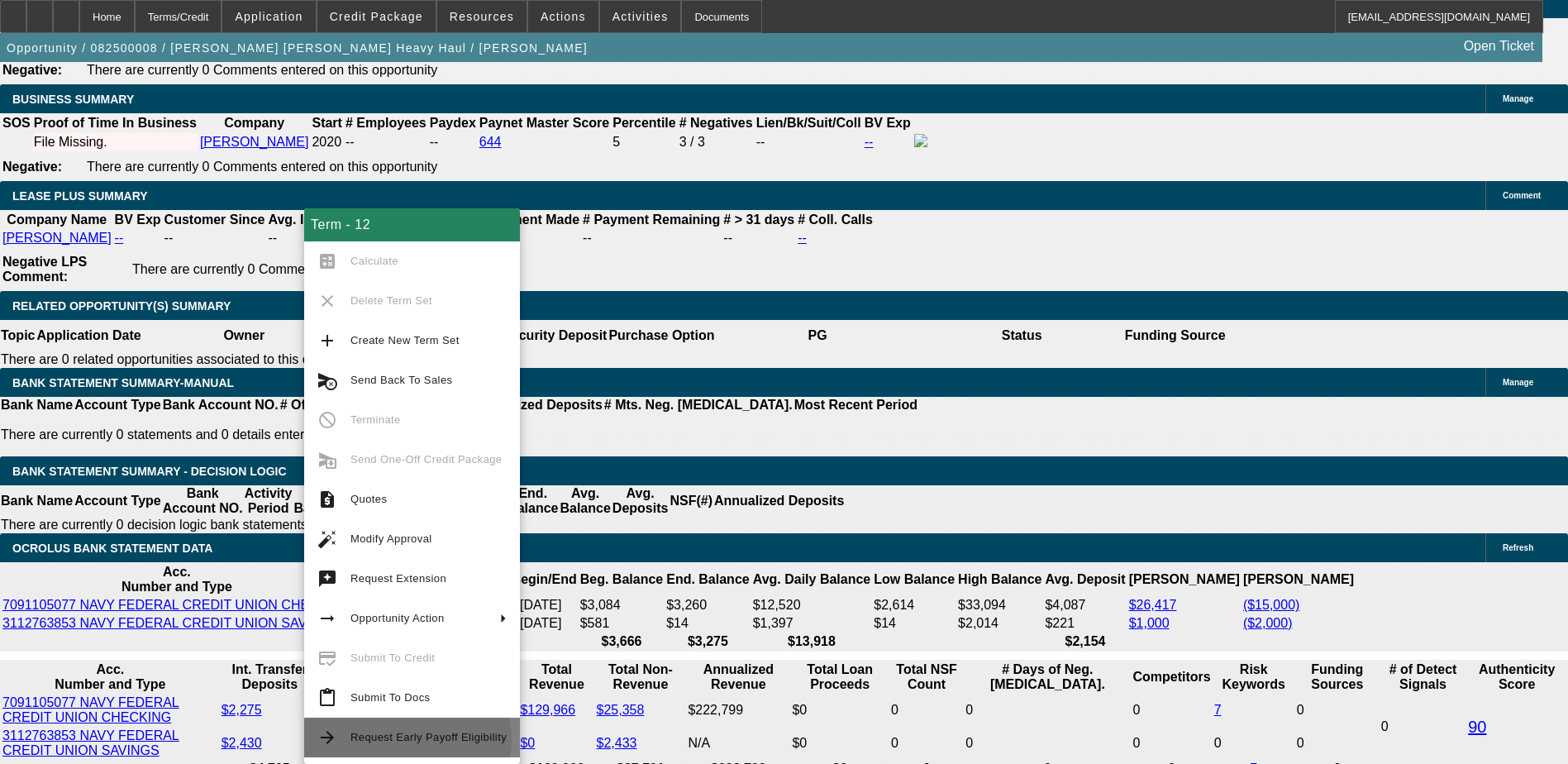
click at [403, 739] on span "Request Early Payoff Eligibility" at bounding box center [428, 736] width 156 height 12
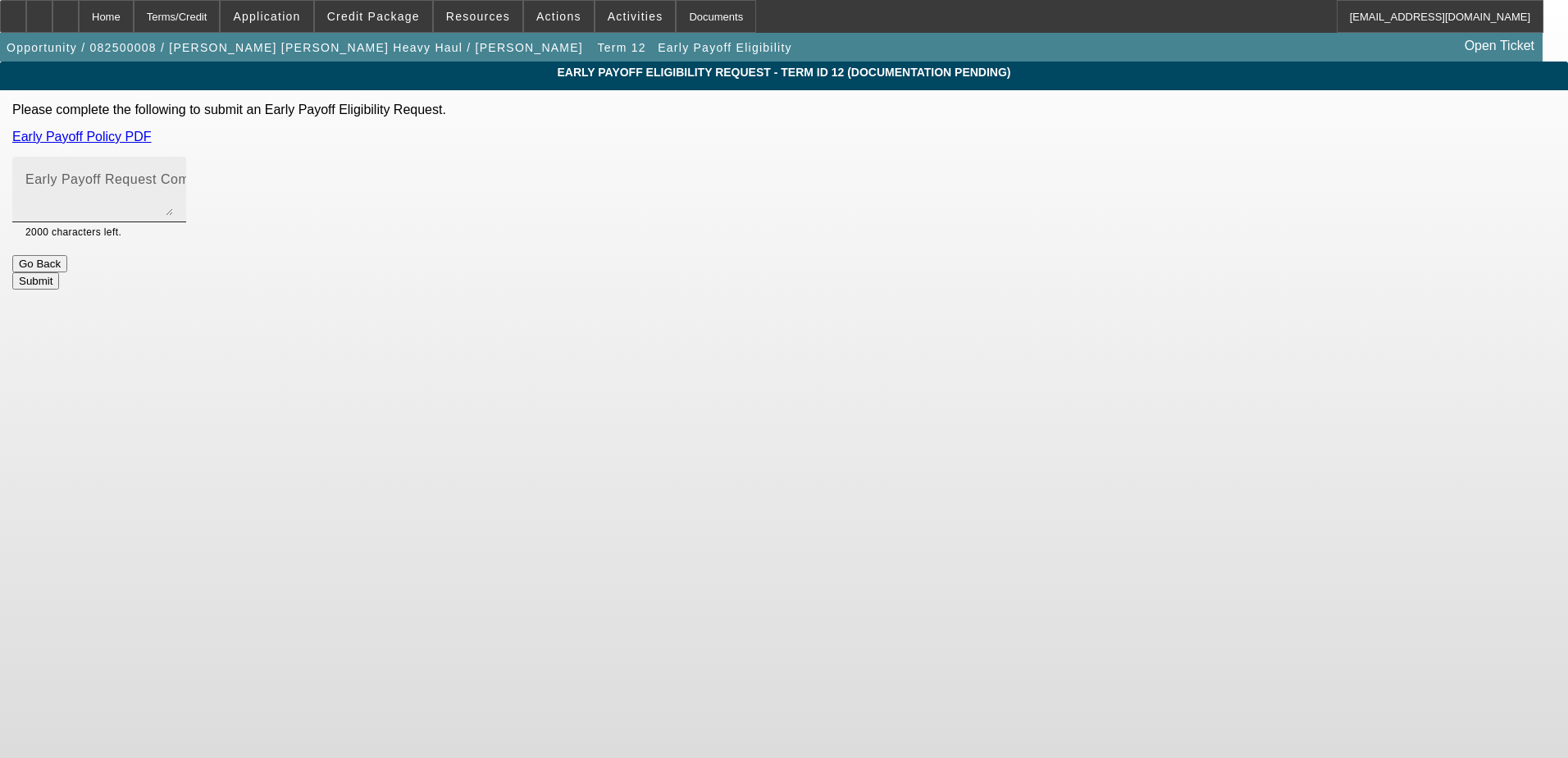
click at [221, 186] on mat-label "Early Payoff Request Comment" at bounding box center [123, 178] width 195 height 14
click at [173, 188] on textarea "Early Payoff Request Comment" at bounding box center [99, 196] width 147 height 40
paste textarea "PG said he needs EPO in order to move forward can you review and EPO on this de…"
click at [173, 189] on textarea "PG said he needs EPO in order to move forward can you review and EPO on this de…" at bounding box center [99, 196] width 147 height 40
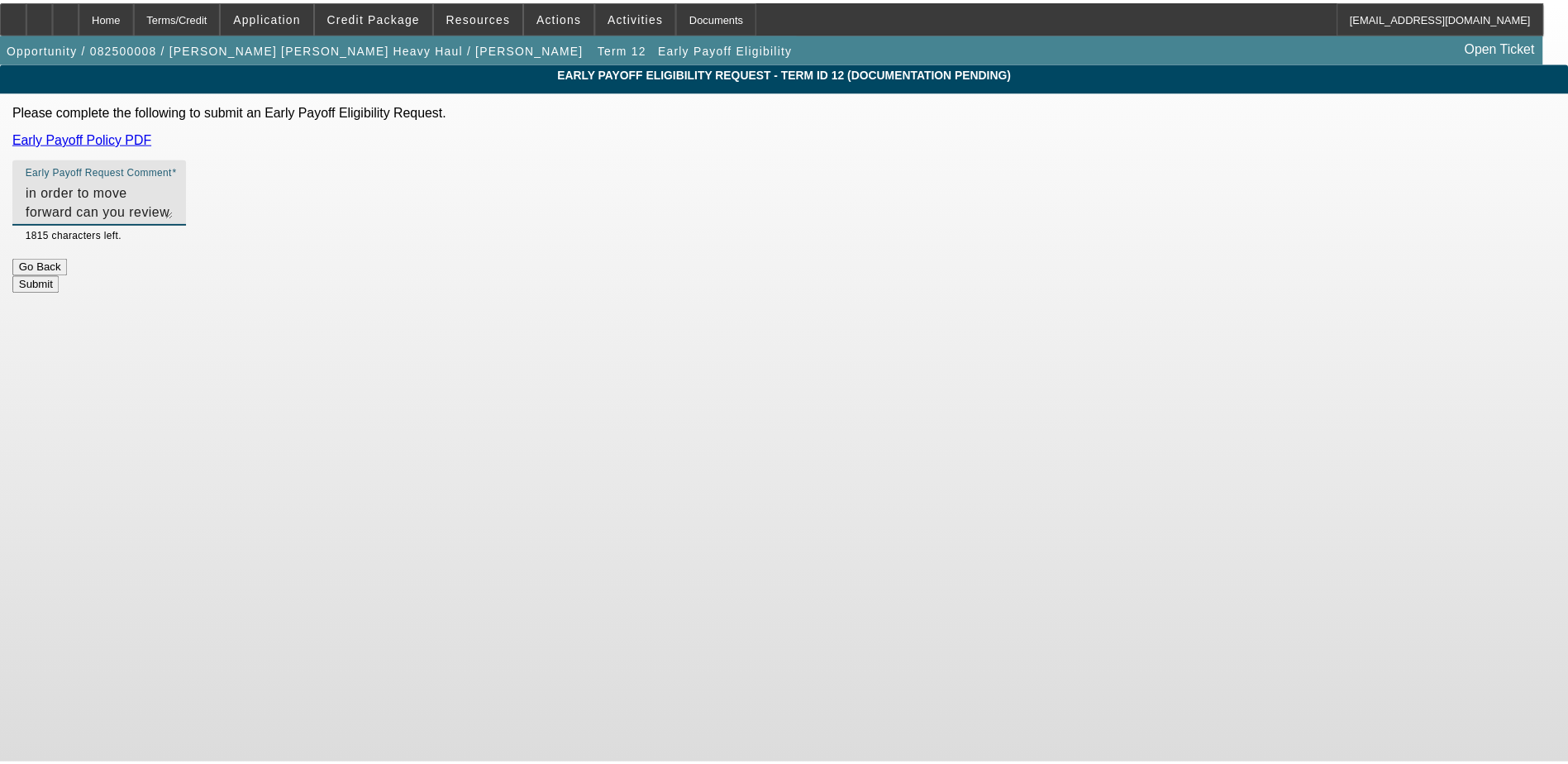
scroll to position [0, 0]
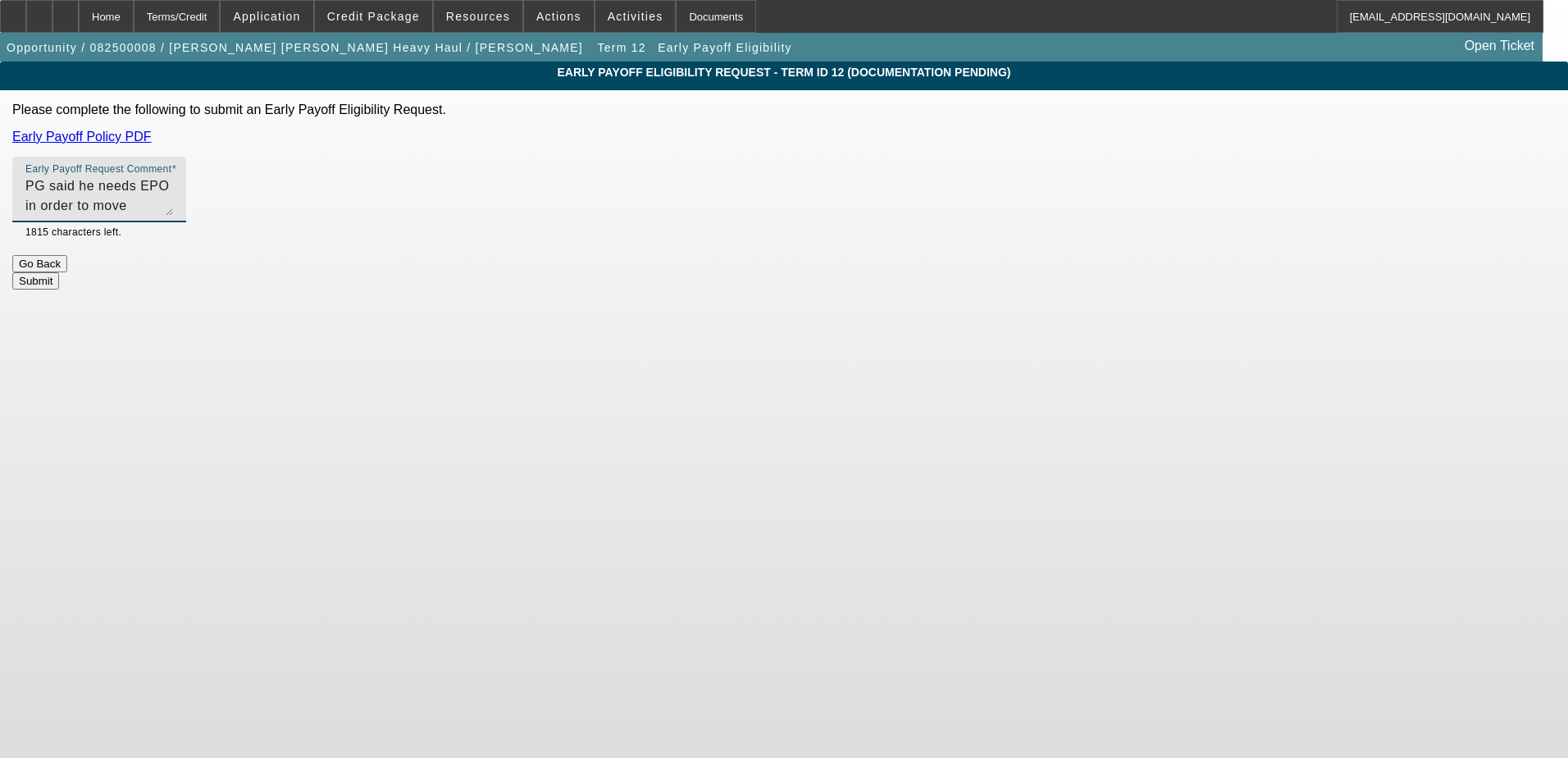
click at [173, 185] on textarea "PG said he needs EPO in order to move forward can you review and EPO on this de…" at bounding box center [99, 196] width 147 height 40
click at [173, 180] on textarea "PG said he needs EPO in order to move forward can you review and EPO on this de…" at bounding box center [99, 196] width 147 height 40
drag, startPoint x: 895, startPoint y: 184, endPoint x: 679, endPoint y: 191, distance: 216.1
click at [173, 191] on textarea "PG said he needs EPO in order to move forward can you review and EPO on this de…" at bounding box center [99, 196] width 147 height 40
click at [173, 210] on textarea "PG said he needs EPO on this deal after he did the calculations he will be payi…" at bounding box center [99, 196] width 147 height 40
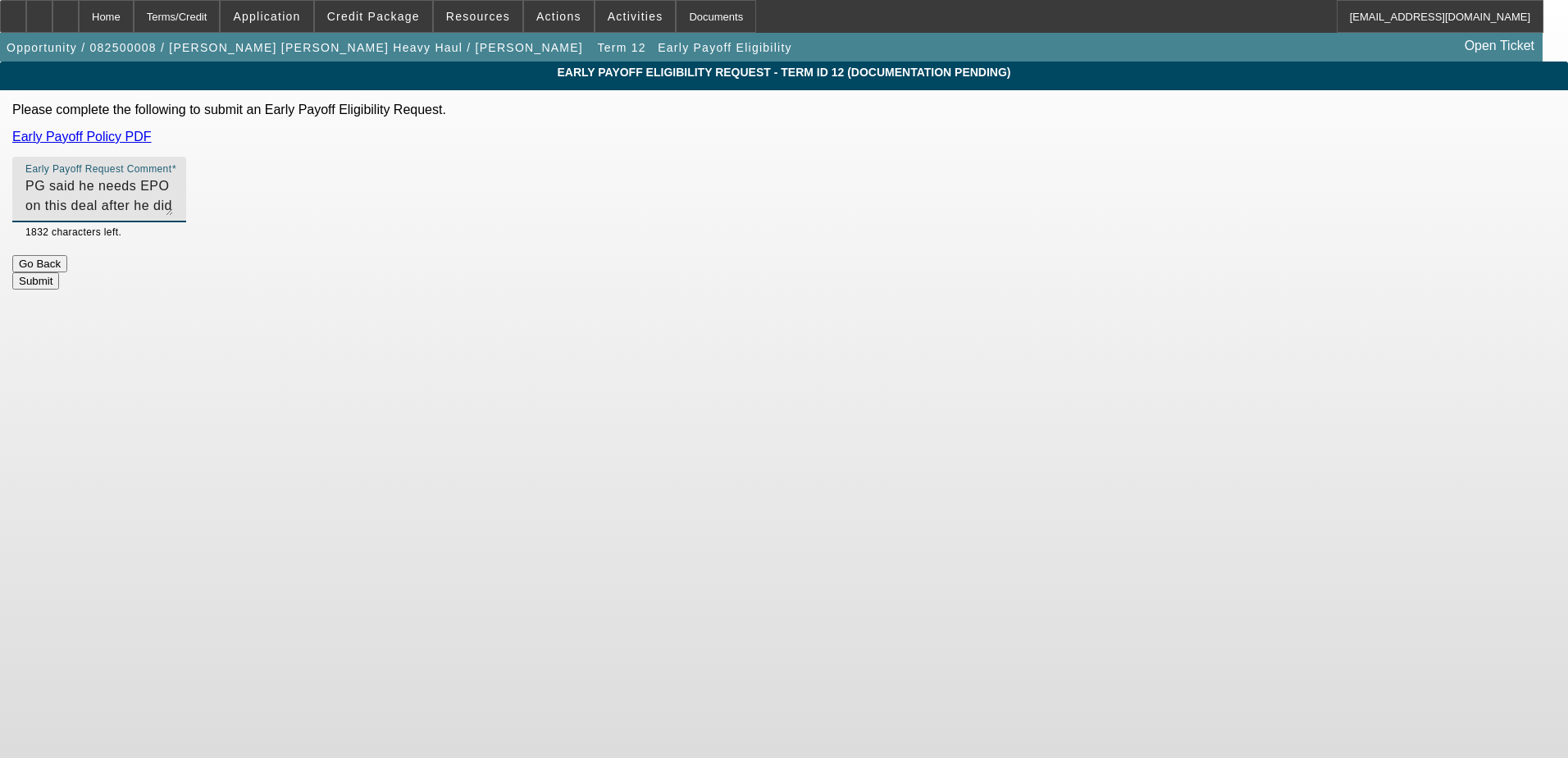
type textarea "PG said he needs EPO on this deal after he did the calculations he will be payi…"
click at [59, 278] on button "Submit" at bounding box center [36, 280] width 47 height 17
